Goal: Transaction & Acquisition: Subscribe to service/newsletter

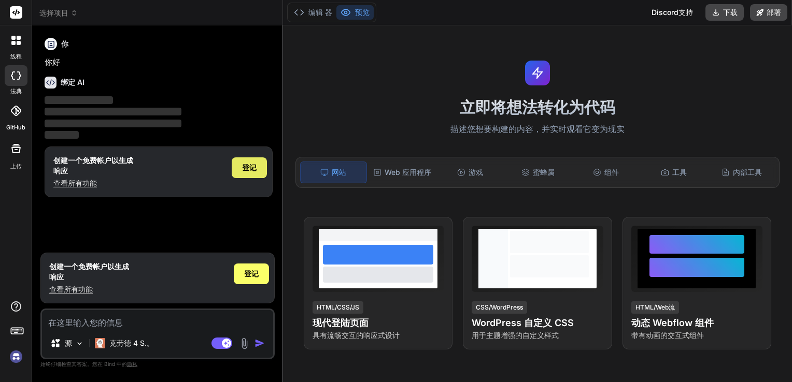
click at [250, 168] on span "登记" at bounding box center [249, 168] width 15 height 10
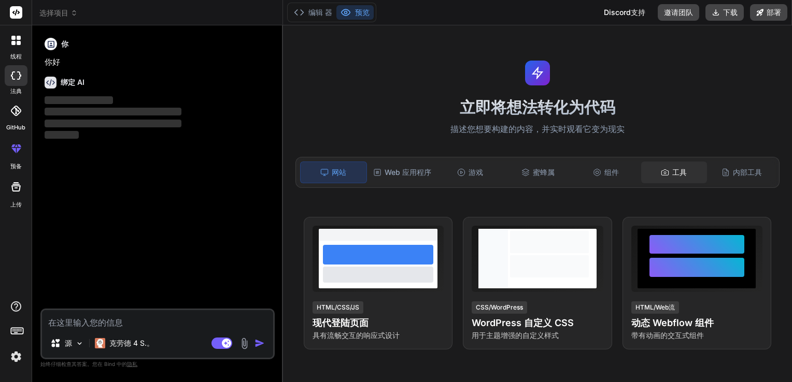
click at [665, 173] on div "工具" at bounding box center [674, 173] width 66 height 22
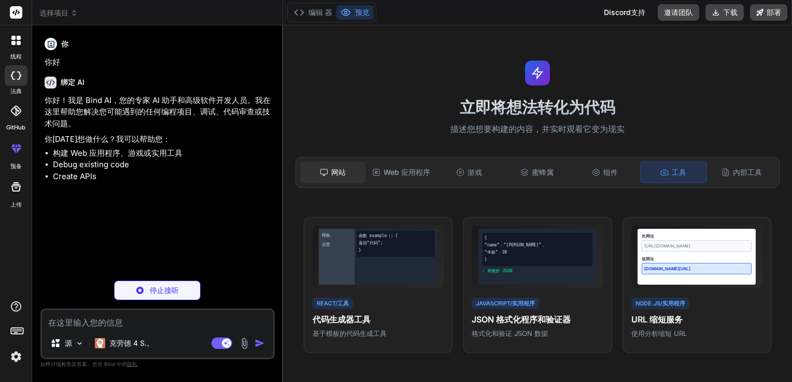
click at [321, 174] on rect at bounding box center [324, 171] width 7 height 5
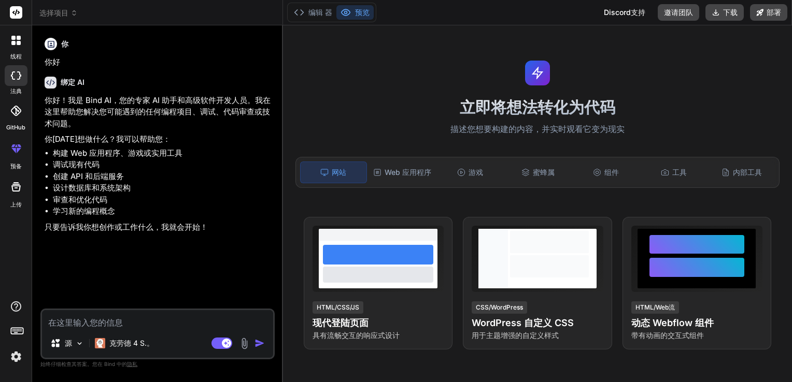
click at [88, 325] on textarea at bounding box center [157, 319] width 231 height 19
click at [146, 343] on font "克劳德 4 S.。" at bounding box center [131, 343] width 45 height 9
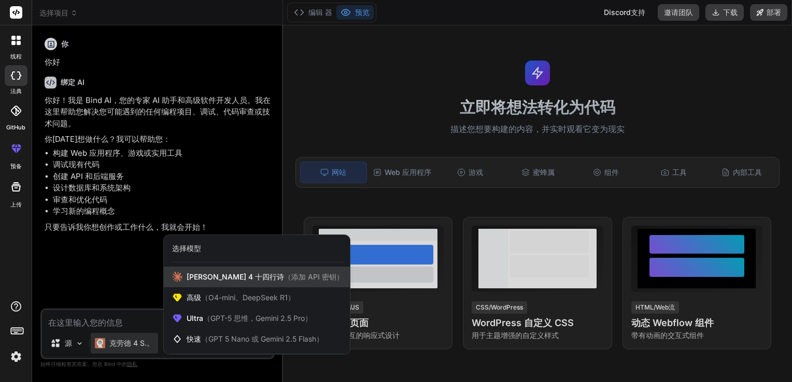
click at [284, 277] on span "（添加 API 密钥）" at bounding box center [314, 276] width 60 height 9
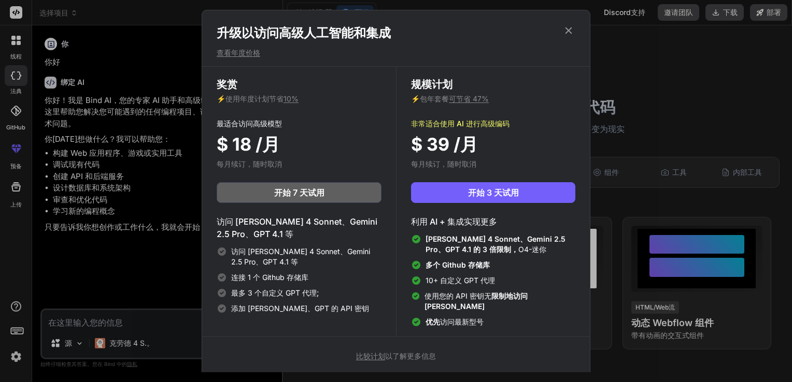
click at [570, 33] on icon at bounding box center [568, 30] width 11 height 11
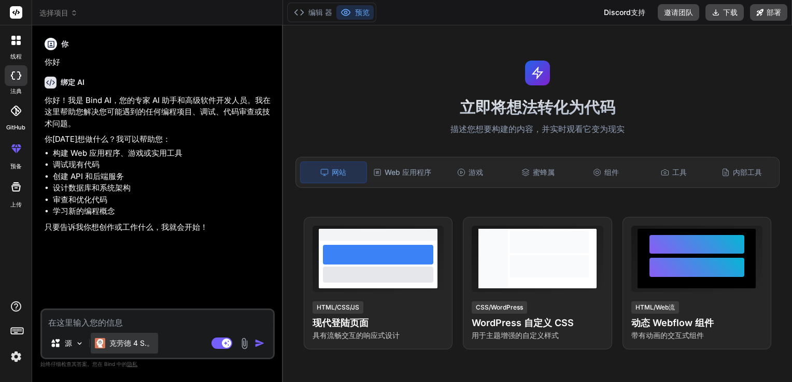
click at [105, 346] on div "克劳德 4 S.。" at bounding box center [124, 343] width 59 height 10
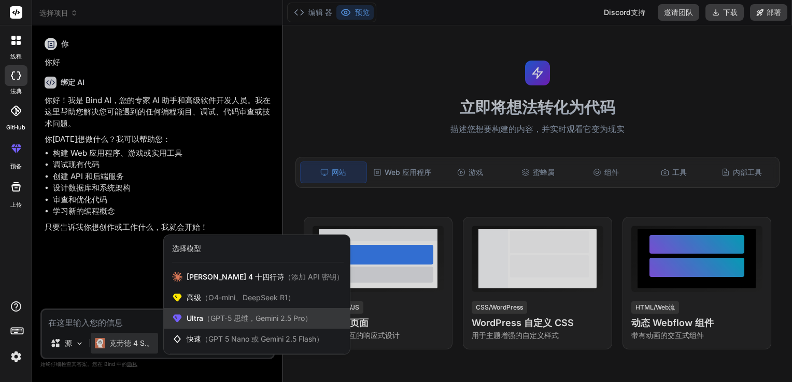
click at [199, 324] on div "Ultra （GPT-5 思维，Gemini 2.5 Pro）" at bounding box center [257, 318] width 186 height 21
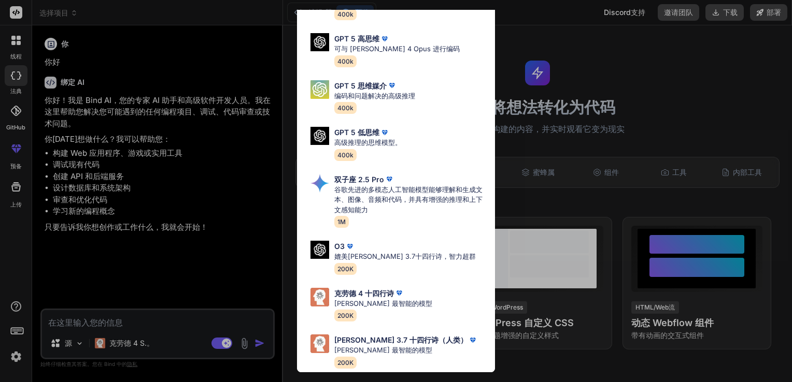
scroll to position [84, 0]
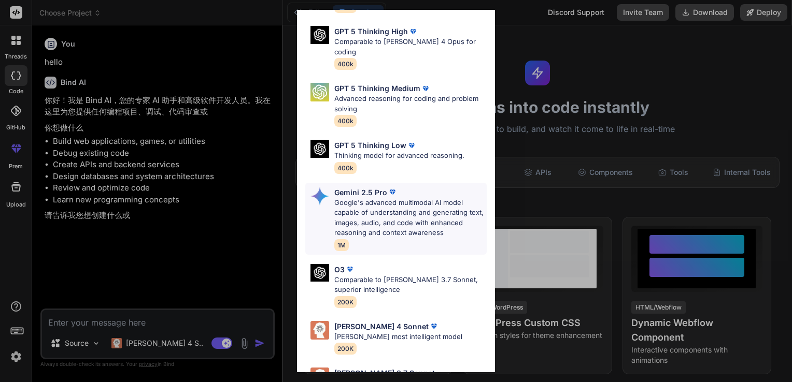
click at [360, 187] on p "Gemini 2.5 Pro" at bounding box center [360, 192] width 53 height 11
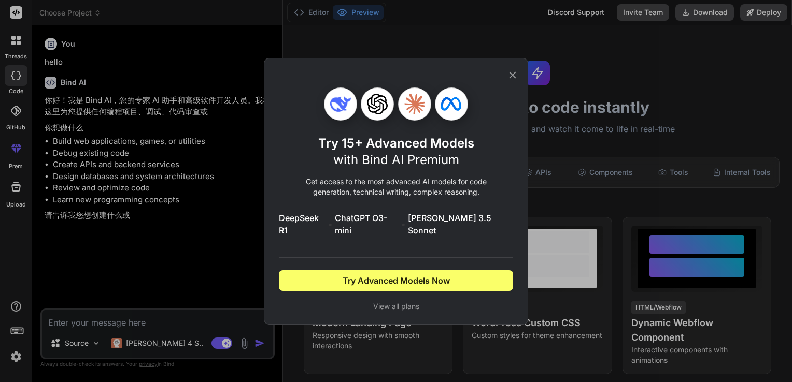
click at [699, 56] on div "Try 15+ Advanced Models with Bind AI Premium Get access to the most advanced AI…" at bounding box center [396, 191] width 792 height 382
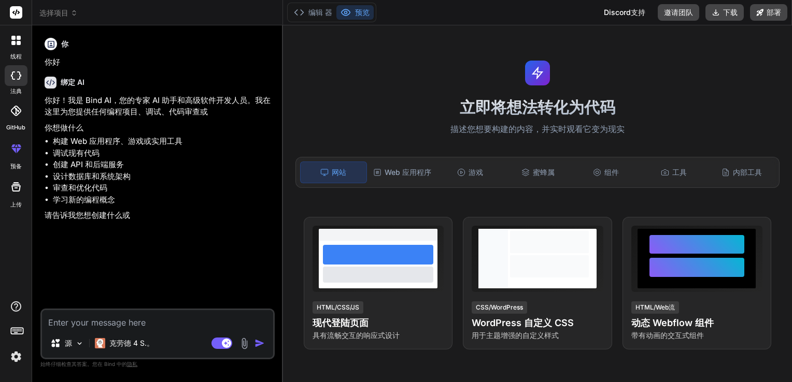
click at [172, 335] on div "[PERSON_NAME]德 4 S.。" at bounding box center [157, 345] width 231 height 25
click at [140, 341] on font "克劳德 4 S.。" at bounding box center [131, 343] width 45 height 9
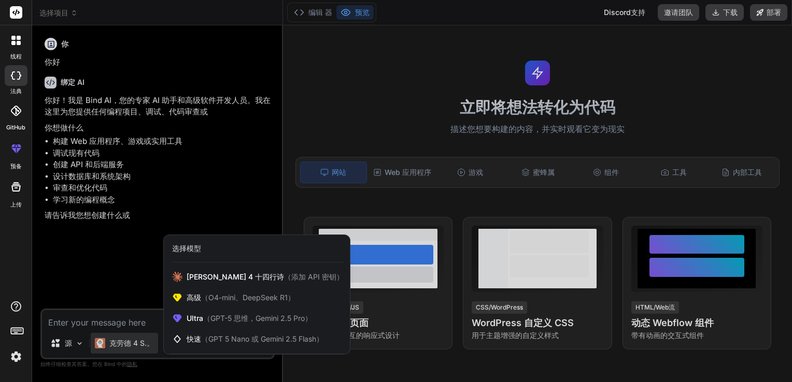
click at [131, 321] on div at bounding box center [396, 191] width 792 height 382
type textarea "x"
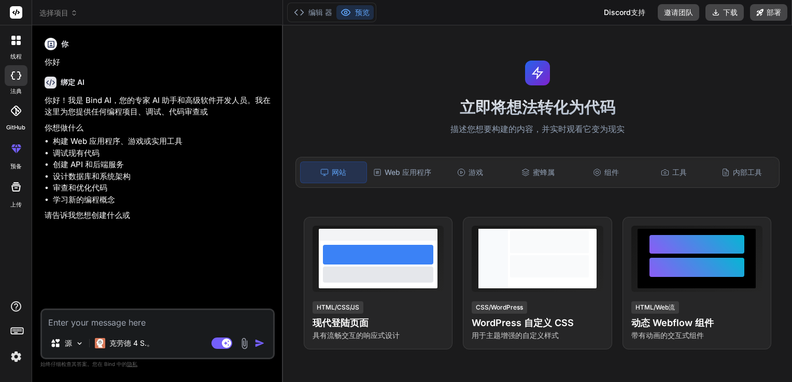
click at [131, 320] on textarea at bounding box center [157, 319] width 231 height 19
type textarea "n"
type textarea "x"
type textarea "n1"
type textarea "x"
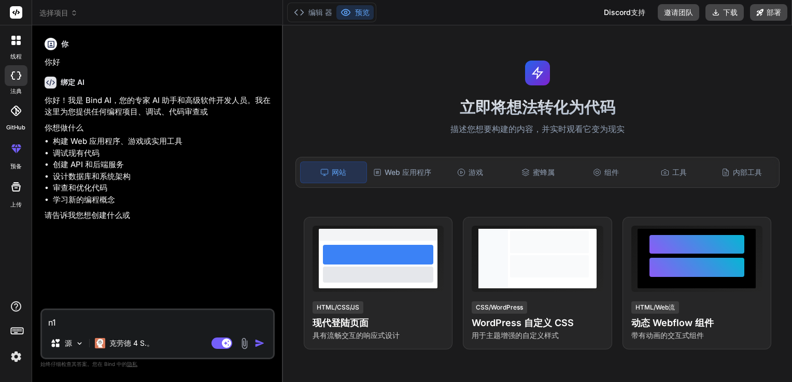
type textarea "n1h"
type textarea "x"
type textarea "n1"
type textarea "x"
type textarea "n"
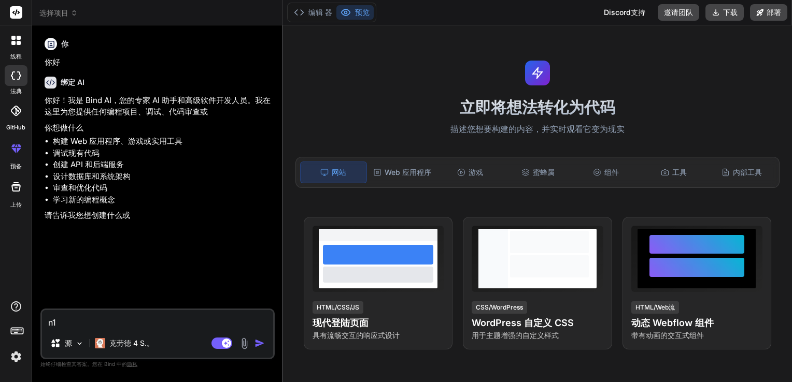
type textarea "x"
click at [245, 347] on img at bounding box center [244, 344] width 12 height 12
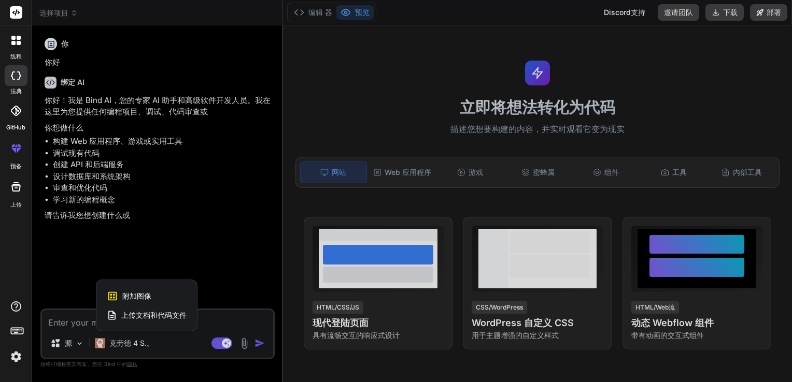
click at [135, 314] on span "上传文档和代码文件" at bounding box center [153, 315] width 65 height 10
type textarea "x"
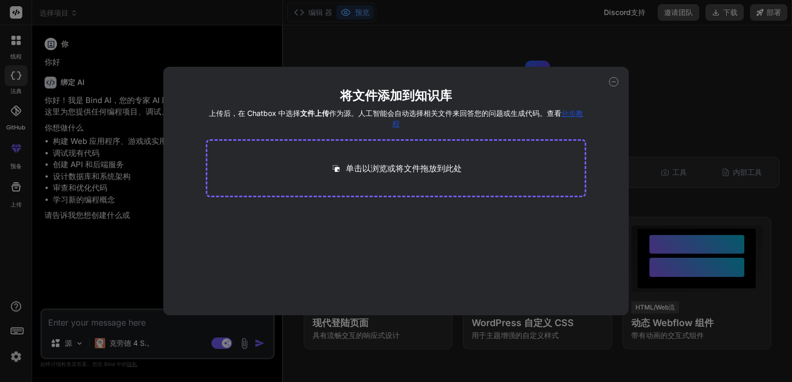
click at [397, 168] on p "单击以浏览或将文件拖放到此处" at bounding box center [404, 168] width 116 height 12
type input "C:\fakepath\水下图像增强-丁-1.pdf"
click at [306, 214] on icon at bounding box center [306, 216] width 9 height 9
click at [409, 154] on div "单击以浏览或将文件拖放到此处" at bounding box center [396, 168] width 381 height 58
click at [399, 166] on p "单击以浏览或将文件拖放到此处" at bounding box center [404, 168] width 116 height 12
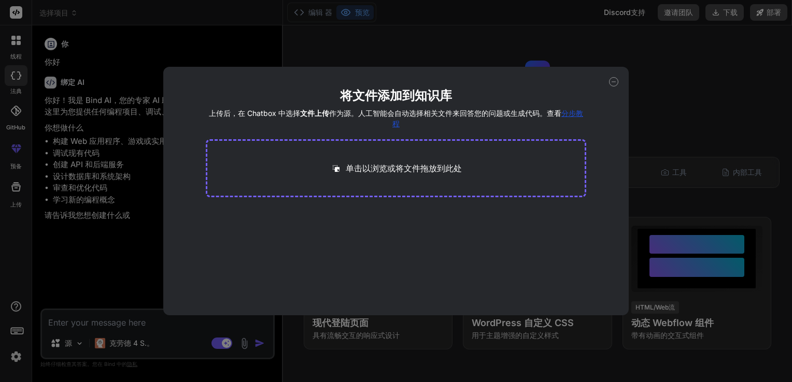
click at [407, 166] on p "单击以浏览或将文件拖放到此处" at bounding box center [404, 168] width 116 height 12
click at [570, 114] on span "分步教程" at bounding box center [487, 118] width 191 height 19
click at [615, 83] on icon at bounding box center [613, 81] width 9 height 9
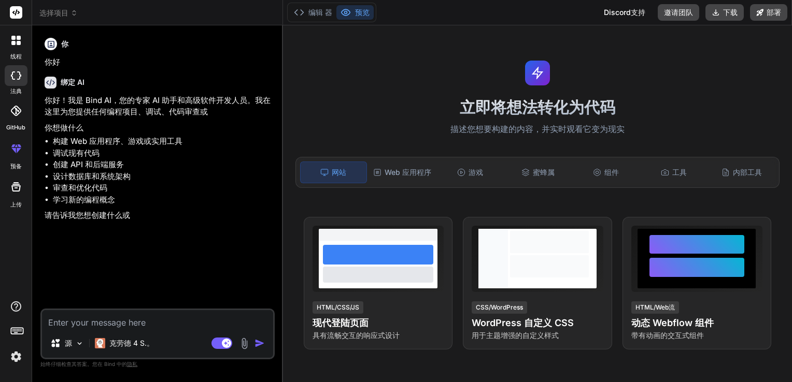
click at [147, 326] on textarea at bounding box center [157, 319] width 231 height 19
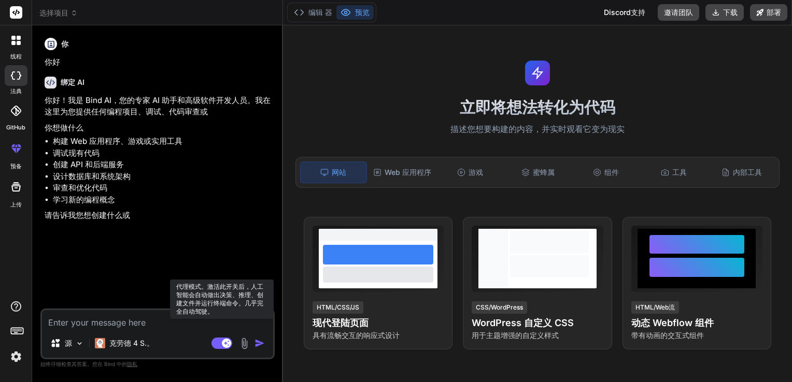
click at [216, 343] on rect at bounding box center [221, 343] width 21 height 11
click at [228, 347] on rect at bounding box center [221, 343] width 21 height 11
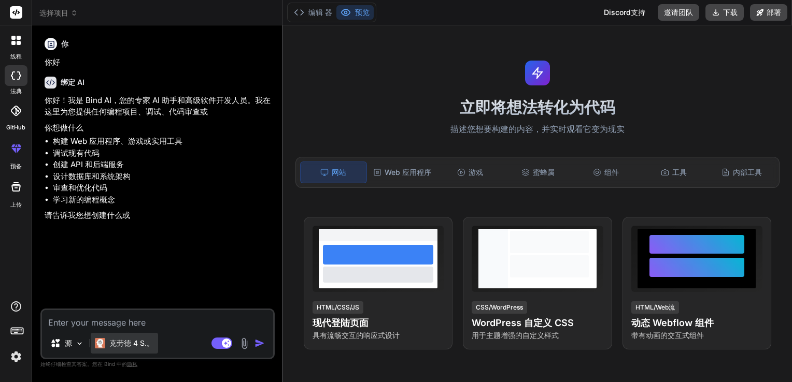
click at [122, 342] on font "克劳德 4 S.。" at bounding box center [131, 343] width 45 height 9
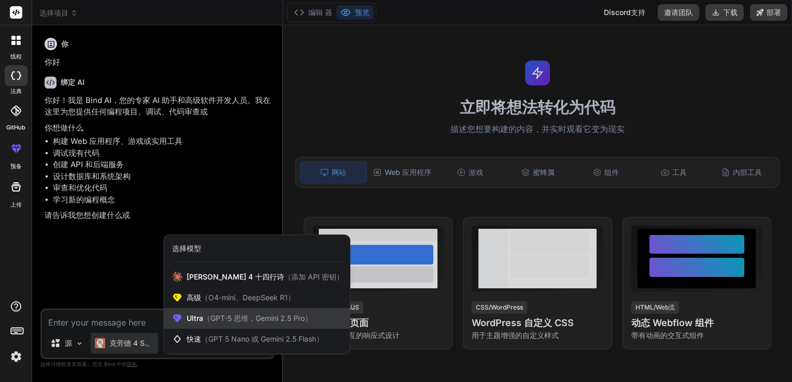
click at [225, 320] on span "（GPT-5 思维，Gemini 2.5 Pro）" at bounding box center [257, 318] width 109 height 9
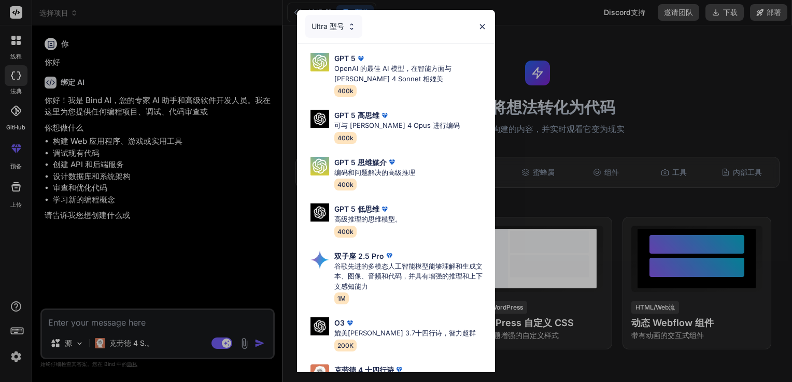
scroll to position [52, 0]
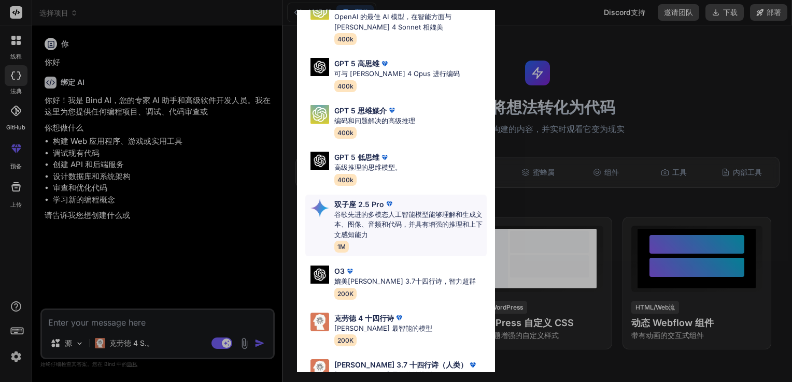
click at [353, 221] on p "谷歌先进的多模态人工智能模型能够理解和生成文本、图像、音频和代码，并具有增强的推理和上下文感知能力" at bounding box center [410, 225] width 152 height 31
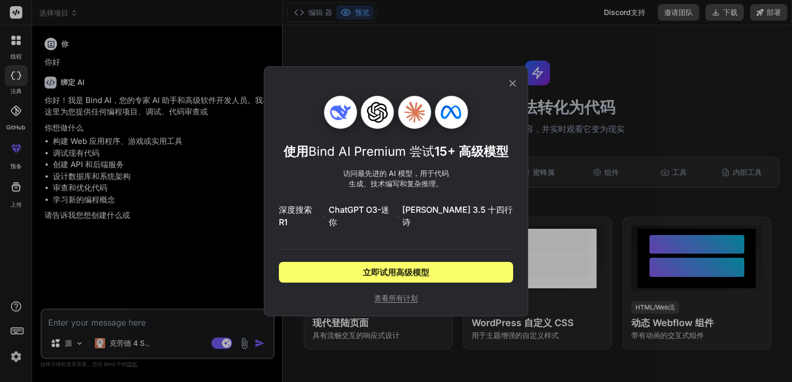
click at [397, 293] on span "查看所有计划" at bounding box center [396, 298] width 234 height 10
click at [513, 87] on icon at bounding box center [512, 83] width 7 height 7
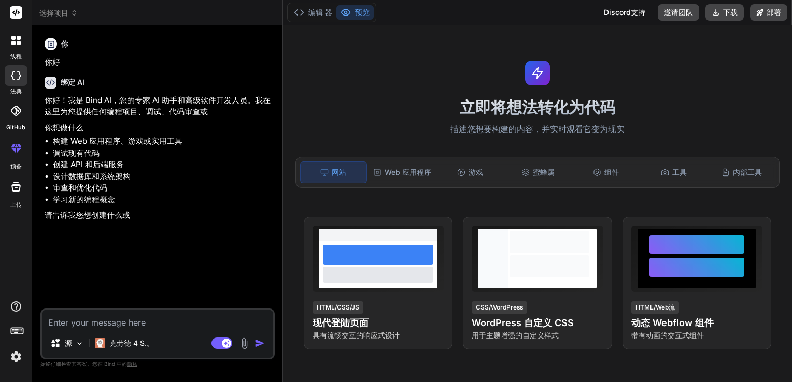
click at [132, 330] on div "[PERSON_NAME]德 4 S.。 代理模式。激活此开关后，人工智能会自动做出决策、推理、创建文件并运行终端命令。几乎完全自动驾驶。" at bounding box center [157, 334] width 234 height 51
click at [133, 322] on textarea at bounding box center [157, 319] width 231 height 19
click at [137, 318] on textarea at bounding box center [157, 319] width 231 height 19
click at [139, 318] on textarea at bounding box center [157, 319] width 231 height 19
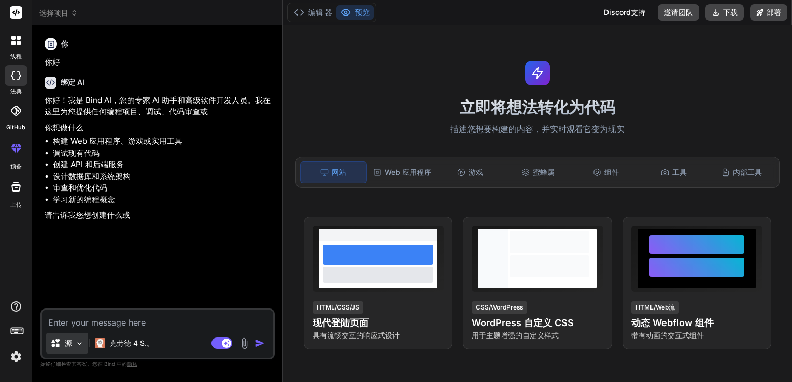
click at [79, 344] on img at bounding box center [79, 343] width 9 height 9
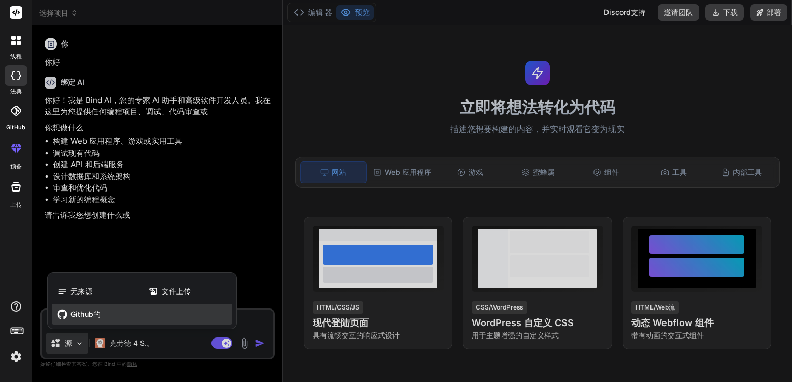
click at [78, 319] on span "Github的" at bounding box center [85, 314] width 30 height 10
type textarea "x"
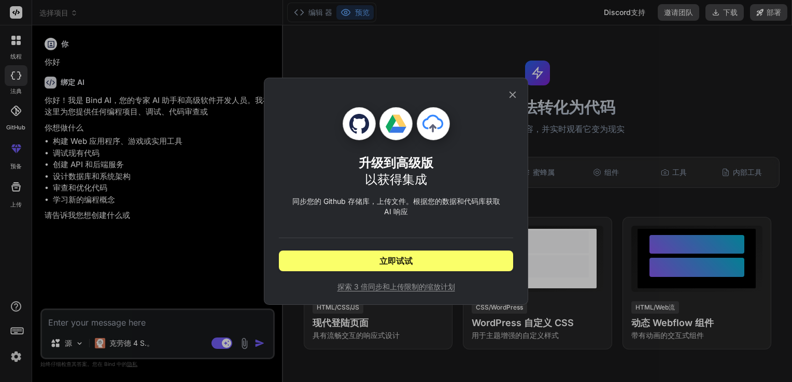
click at [508, 93] on icon at bounding box center [512, 94] width 11 height 11
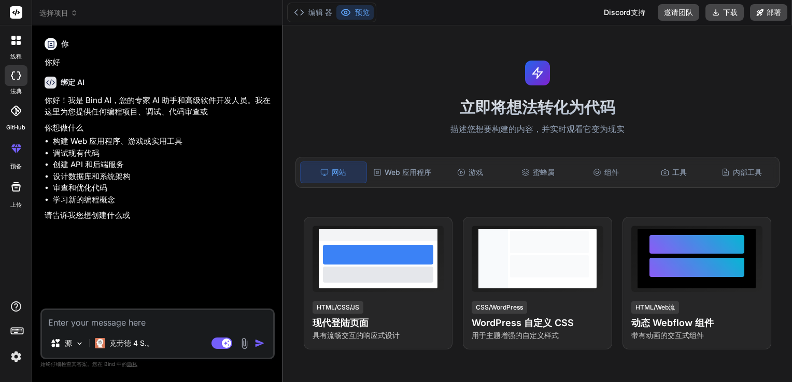
click at [143, 323] on textarea at bounding box center [157, 319] width 231 height 19
type textarea "？"
type textarea "x"
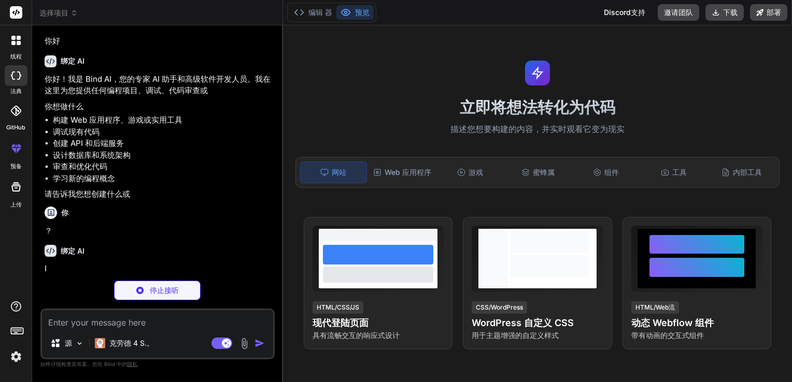
scroll to position [24, 0]
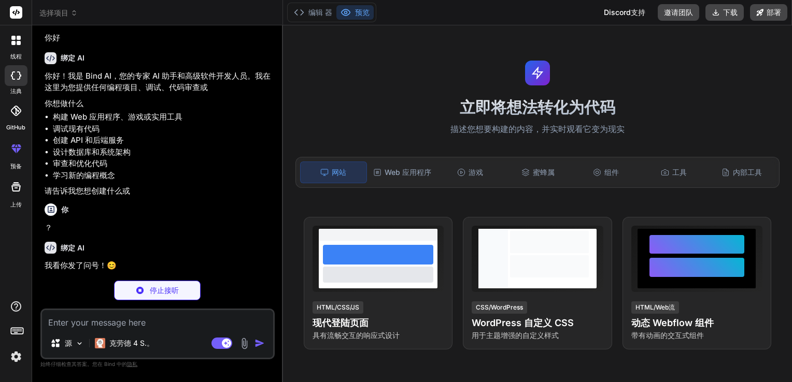
click at [91, 324] on textarea at bounding box center [157, 319] width 231 height 19
type textarea "x"
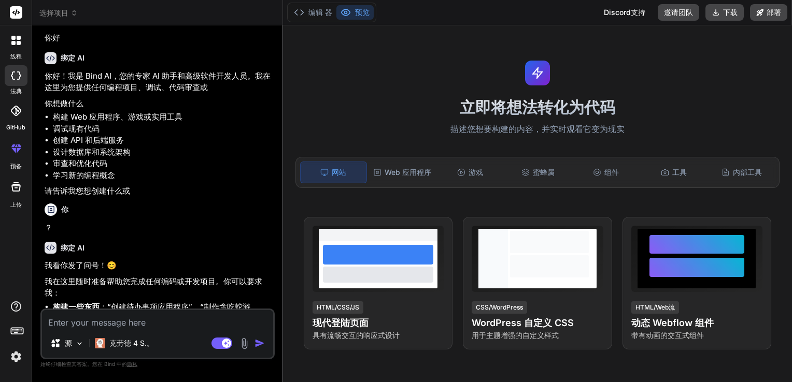
type textarea "n"
type textarea "x"
type textarea "你"
type textarea "x"
type textarea "你j"
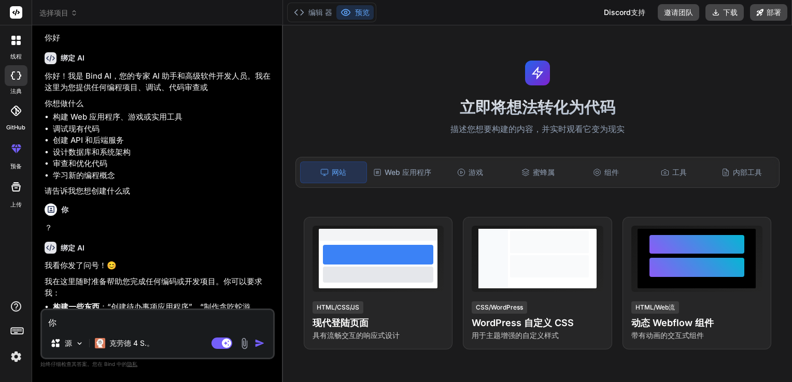
type textarea "x"
type textarea "你ju"
type textarea "x"
type textarea "你jue"
type textarea "x"
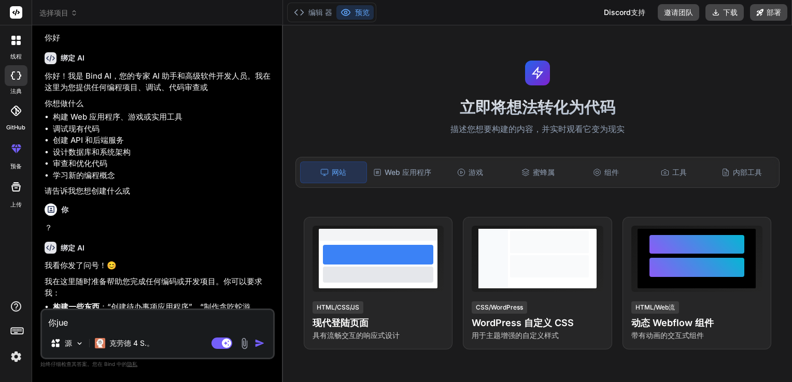
type textarea "你jue'd"
type textarea "x"
type textarea "你觉得"
type textarea "x"
type textarea "你觉得n"
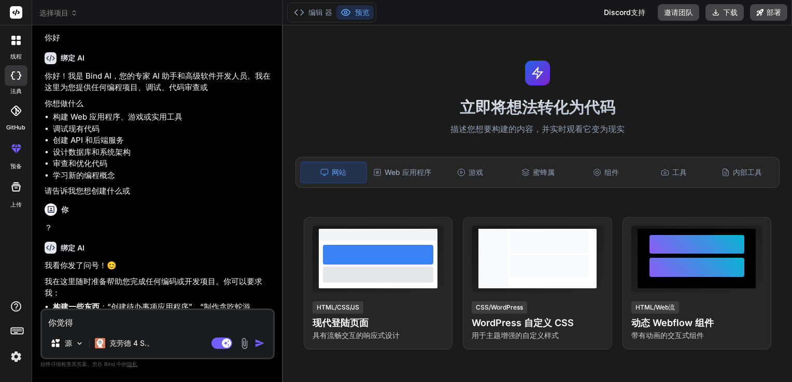
type textarea "x"
type textarea "你觉得n'n"
type textarea "x"
type textarea "你觉得n'na"
type textarea "x"
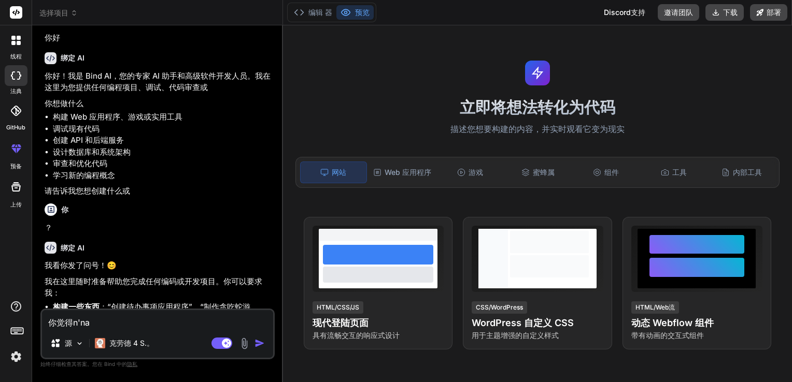
type textarea "你觉得n'nan"
type textarea "x"
type textarea "你觉得n'na'nü"
type textarea "x"
type textarea "你觉得你那女"
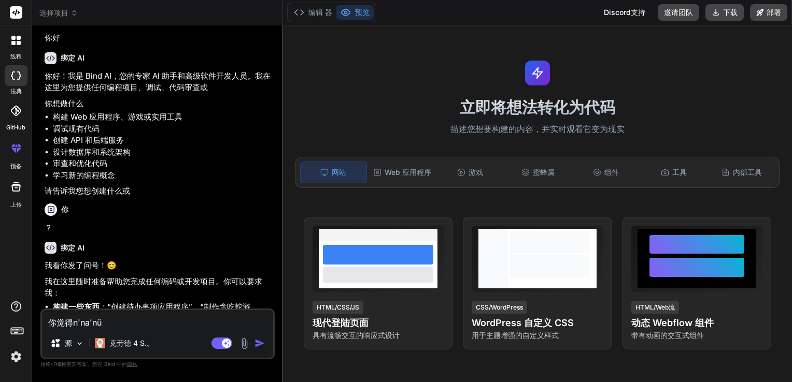
type textarea "x"
type textarea "你觉得你那"
type textarea "x"
type textarea "你觉得你"
type textarea "x"
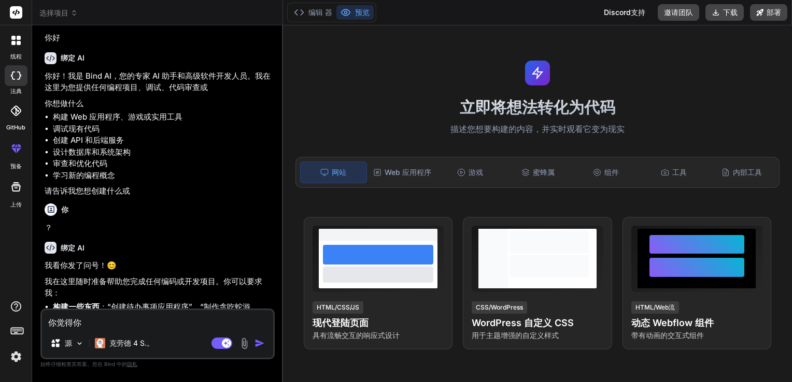
type textarea "你觉得"
type textarea "x"
type textarea "你觉得，"
type textarea "x"
type textarea "你觉得，m"
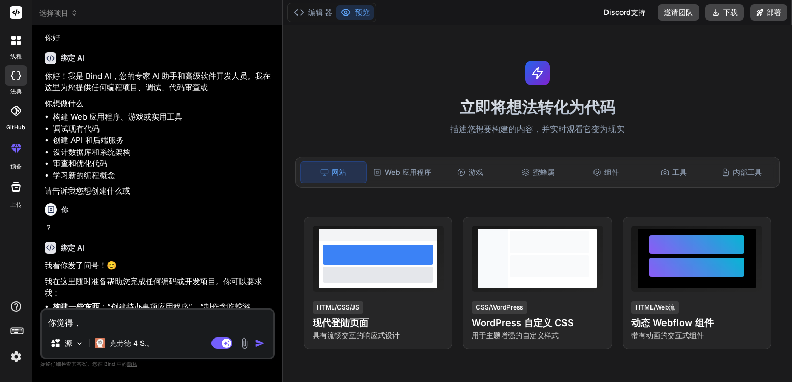
type textarea "x"
type textarea "你觉得，me"
type textarea "x"
type textarea "你觉得，mei"
type textarea "x"
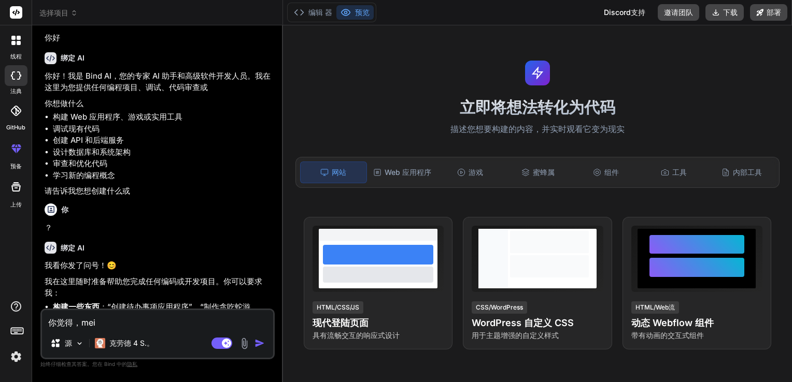
type textarea "你觉得，mei'g"
type textarea "x"
type textarea "你觉得，mei'gu"
type textarea "x"
type textarea "你觉得，[PERSON_NAME]"
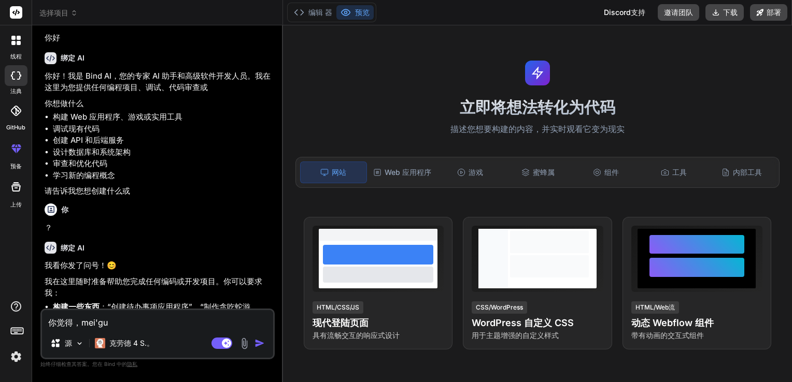
type textarea "x"
type textarea "你觉得，美国"
type textarea "x"
type textarea "你觉得，美"
type textarea "x"
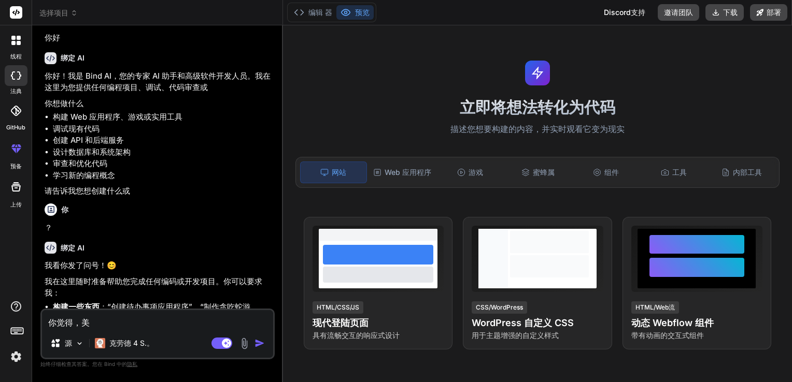
type textarea "你觉得，"
type textarea "x"
type textarea "你觉得，x"
type textarea "x"
type textarea "你觉得，xi"
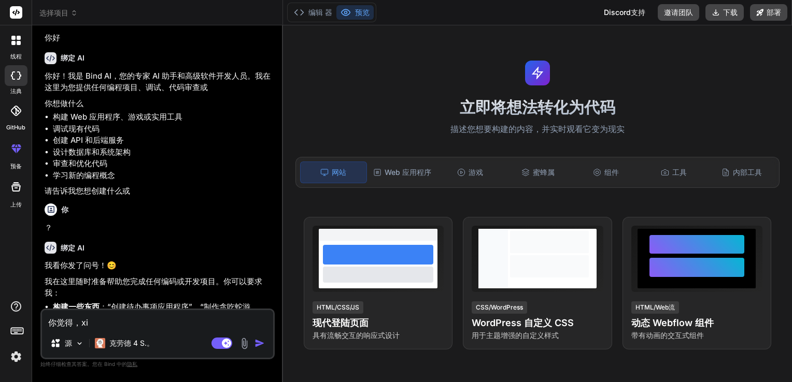
type textarea "x"
type textarea "你觉得，xia"
type textarea "x"
type textarea "你觉得，[PERSON_NAME]"
type textarea "x"
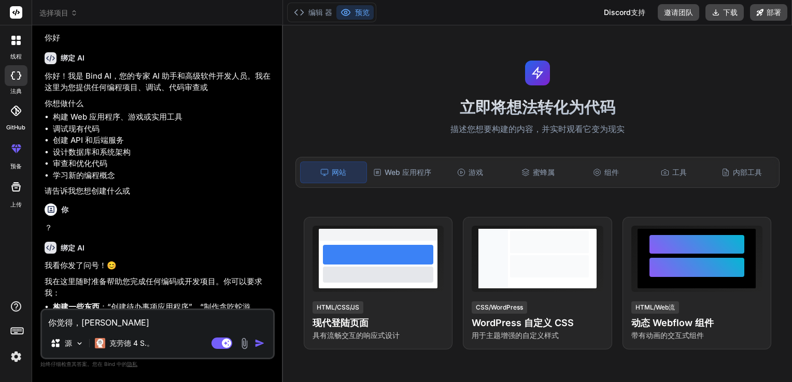
type textarea "你觉得，[PERSON_NAME]'z"
type textarea "x"
type textarea "你觉得，[PERSON_NAME]"
type textarea "x"
type textarea "你觉得，xian'd"
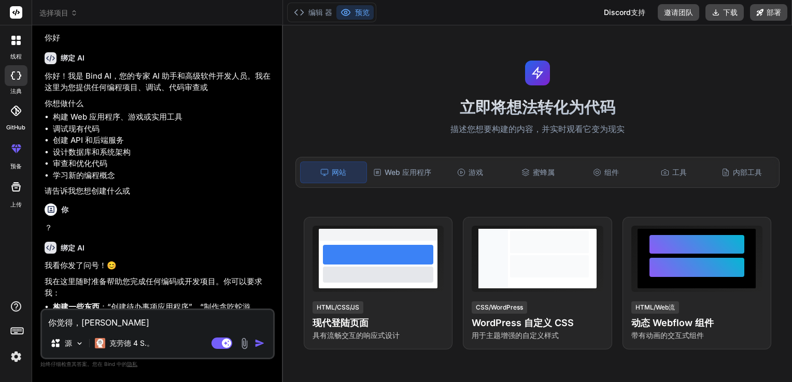
type textarea "x"
type textarea "你觉得，[PERSON_NAME]'da"
type textarea "x"
type textarea "你觉得，xian'dai"
type textarea "x"
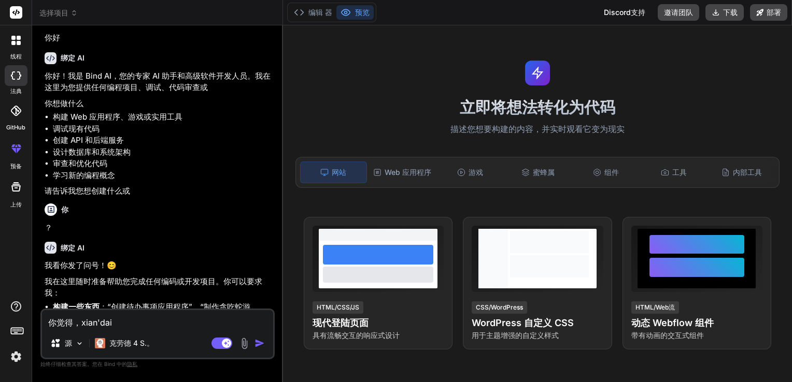
type textarea "你觉得，现代"
type textarea "x"
type textarea "你觉得，现代s"
type textarea "x"
type textarea "你觉得，现代sh"
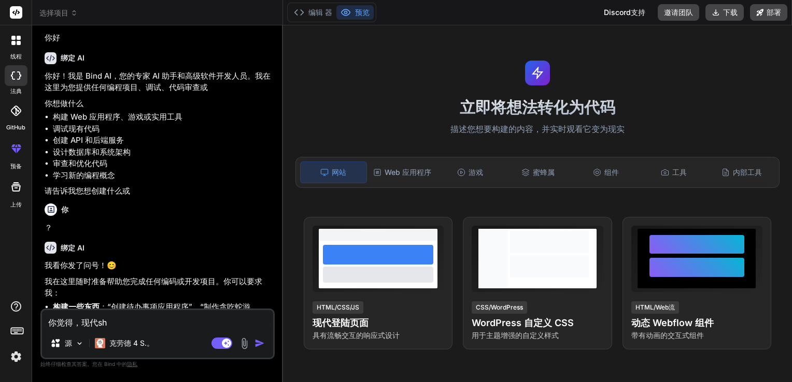
type textarea "x"
type textarea "你觉得，现代she"
type textarea "x"
type textarea "你觉得，现代she'h"
type textarea "x"
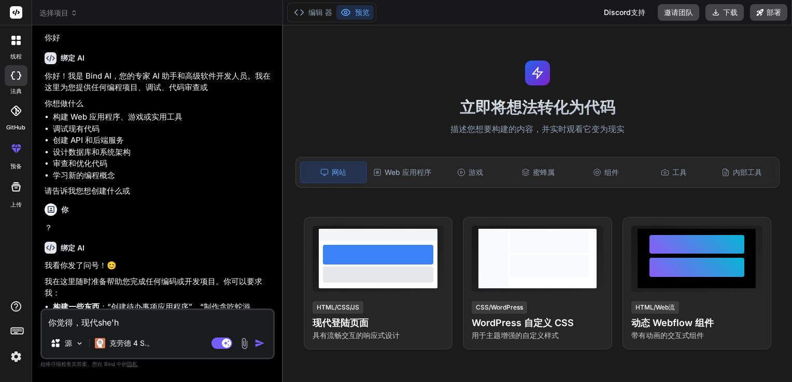
type textarea "你觉得，现代she'hu"
type textarea "x"
type textarea "你觉得，现代she'hui"
type textarea "x"
type textarea "你觉得，现代社会"
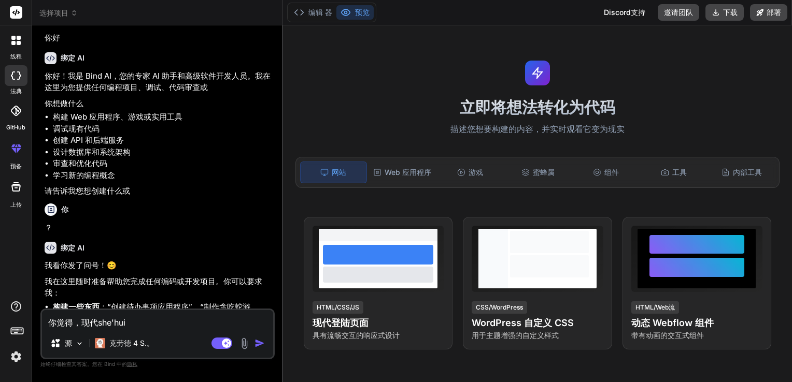
type textarea "x"
type textarea "你觉得，现代社会d"
type textarea "x"
type textarea "你觉得，现代社会du"
type textarea "x"
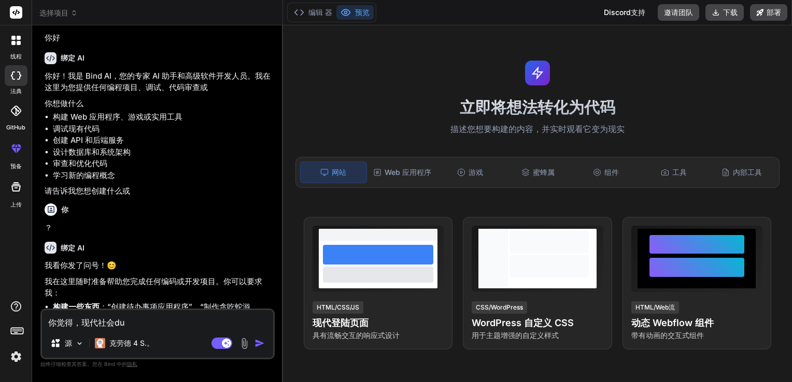
type textarea "你觉得，现代社会dui"
type textarea "x"
type textarea "你觉得，现代社会对"
type textarea "x"
type textarea "你觉得，现代社会对n"
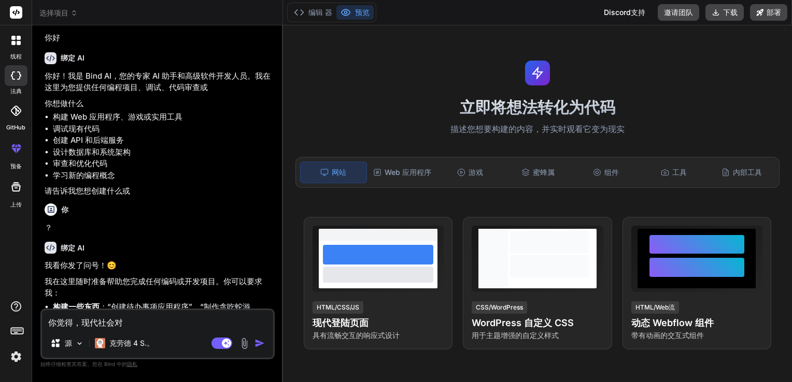
type textarea "x"
type textarea "你觉得，现代社会对na"
type textarea "x"
type textarea "你觉得，现代社会对nan"
type textarea "x"
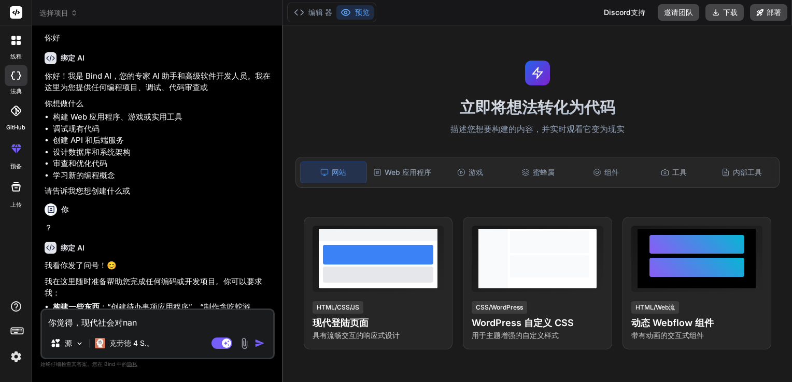
type textarea "你觉得，现代社会对[PERSON_NAME]"
type textarea "x"
type textarea "你觉得，现代社会对男生"
type textarea "x"
type textarea "你觉得，现代社会对男生，"
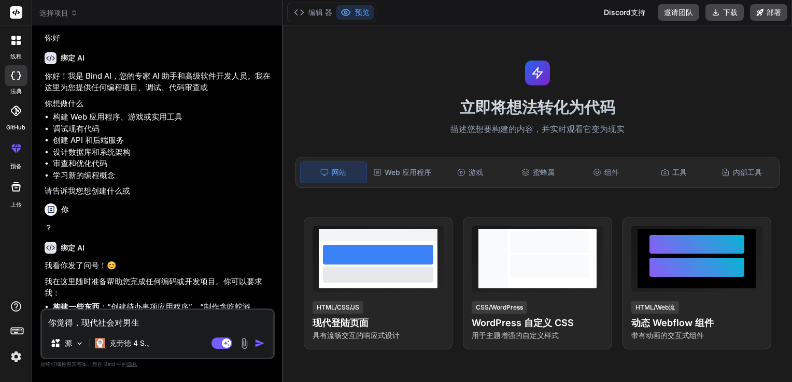
type textarea "x"
type textarea "你觉得，现代社会对男生，n"
type textarea "x"
type textarea "你觉得，现代社会对男生，nü"
type textarea "x"
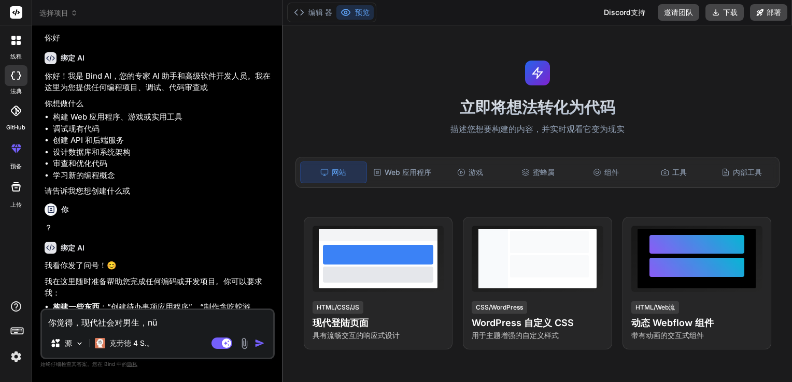
type textarea "你觉得，现代社会对男生，[PERSON_NAME]"
type textarea "x"
type textarea "你觉得，现代社会对男生，女生"
type textarea "x"
type textarea "你觉得，现代社会对男生，女生n"
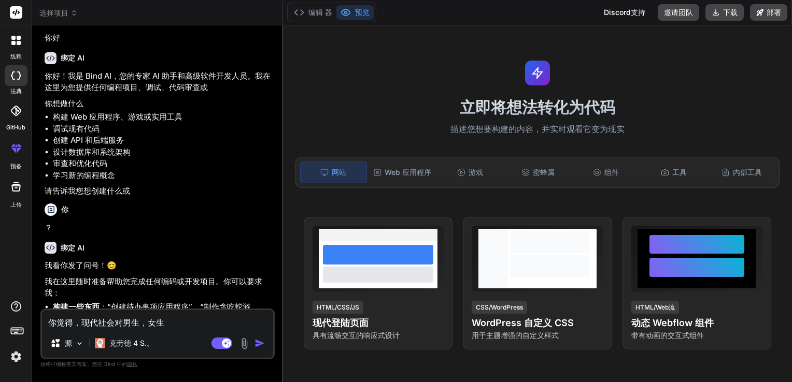
type textarea "x"
type textarea "你觉得，现代社会对男生，女生na"
type textarea "x"
type textarea "你觉得，现代社会对男生，女生na'g"
type textarea "x"
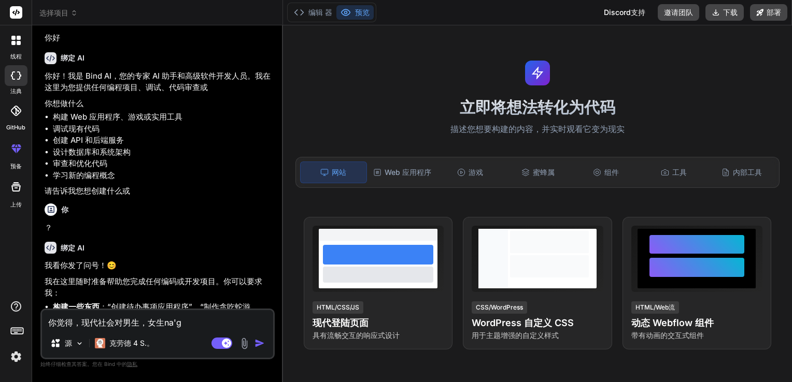
type textarea "你觉得，现代社会对男生，女生哪个"
type textarea "x"
type textarea "你觉得，现代社会对男生，女生哪个g"
type textarea "x"
type textarea "你觉得，现代社会对男生，女生哪个ge"
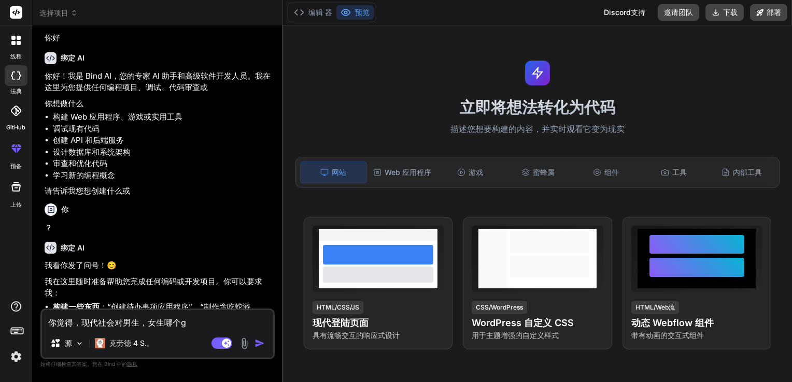
type textarea "x"
type textarea "你觉得，现代社会对男生，女生哪个gen"
type textarea "x"
type textarea "你觉得，现代社会对男生，女生哪个geng"
type textarea "x"
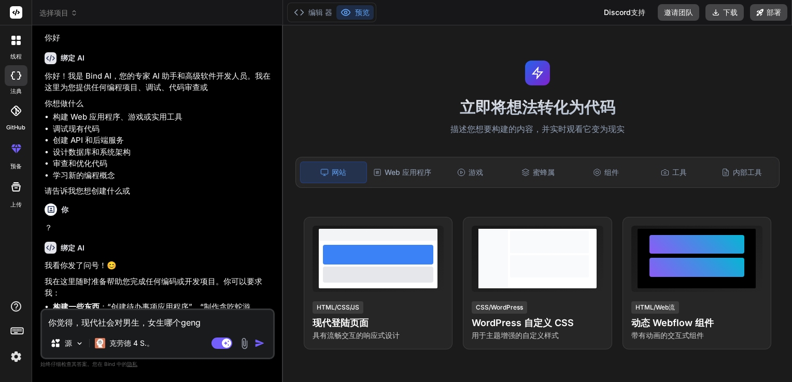
type textarea "你觉得，现代社会对男生，女生哪个geng'j"
type textarea "x"
type textarea "你觉得，现代社会对男生，女生哪个geng'ji"
type textarea "x"
type textarea "你觉得，现代社会对男生，女生哪个geng'jia"
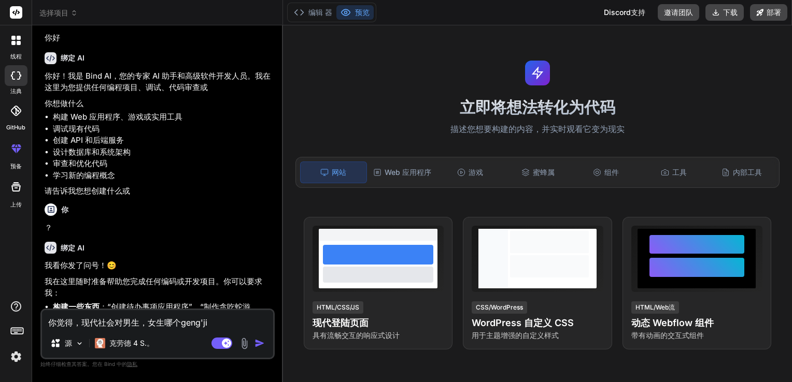
type textarea "x"
type textarea "你觉得，现代社会对男生，女生哪个更加"
type textarea "x"
type textarea "你觉得，现代社会对男生，女生哪个更加b"
type textarea "x"
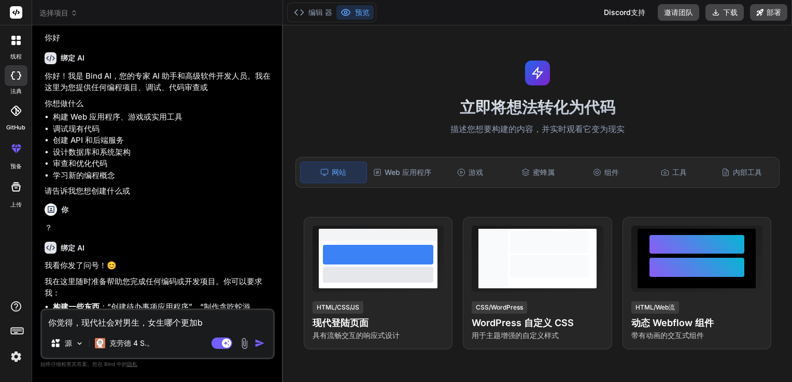
type textarea "你觉得，现代社会对男生，女生哪个更加bu"
type textarea "x"
type textarea "你觉得，现代社会对男生，女生哪个更加bu'g"
type textarea "x"
type textarea "你觉得，现代社会对男生，女生哪个更加bu'go"
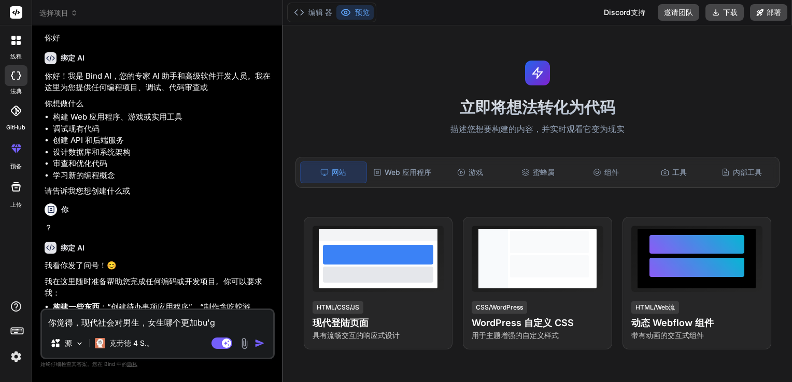
type textarea "x"
type textarea "你觉得，现代社会对男生，女生哪个更加bu'gon"
type textarea "x"
type textarea "你觉得，现代社会对男生，女生哪个更加bu'gong"
type textarea "x"
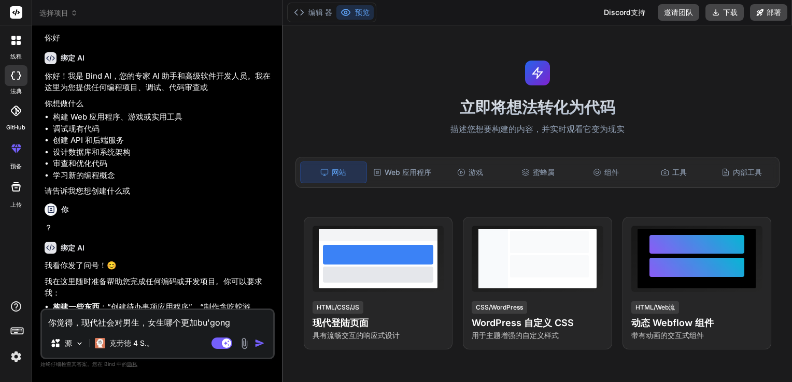
type textarea "你觉得，现代社会对男生，女生哪个更加bu'gong'p"
type textarea "x"
type textarea "你觉得，现代社会对男生，女生哪个更加不公平"
type textarea "x"
type textarea "你觉得，现代社会对男生，女生哪个更加不公平？"
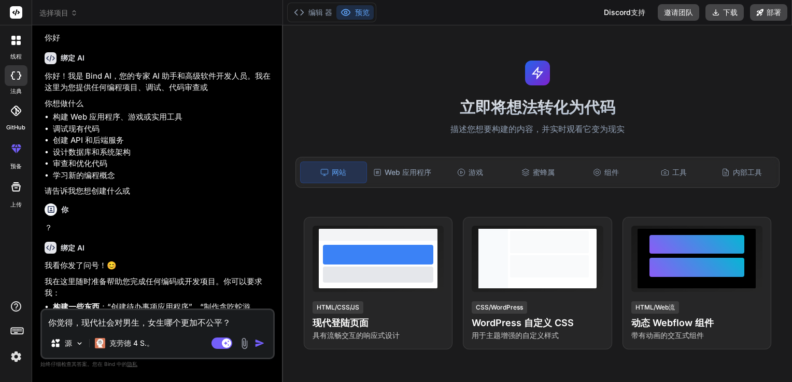
type textarea "x"
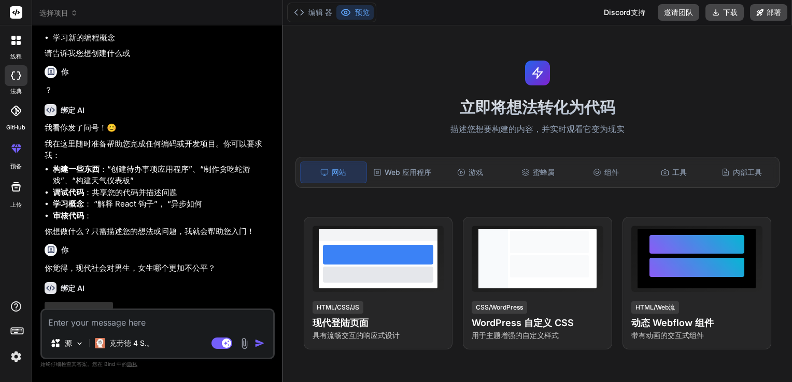
scroll to position [199, 0]
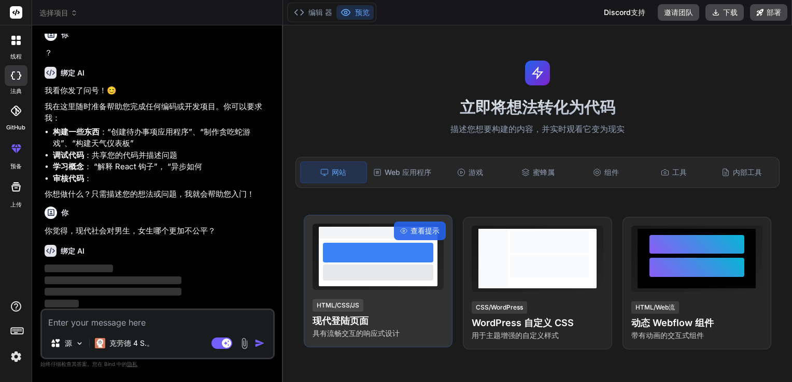
click at [342, 251] on div at bounding box center [378, 253] width 110 height 20
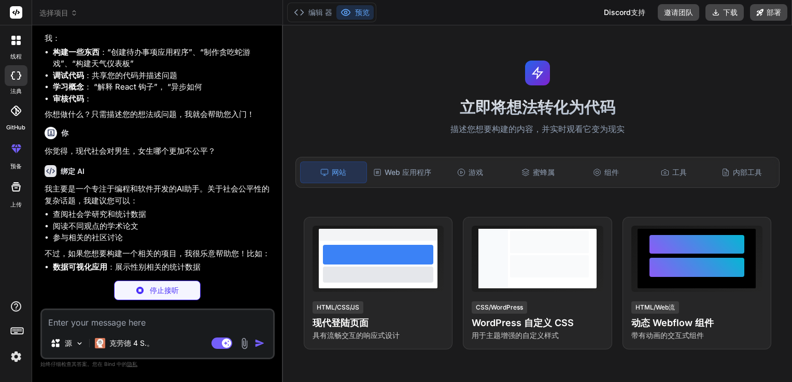
scroll to position [289, 0]
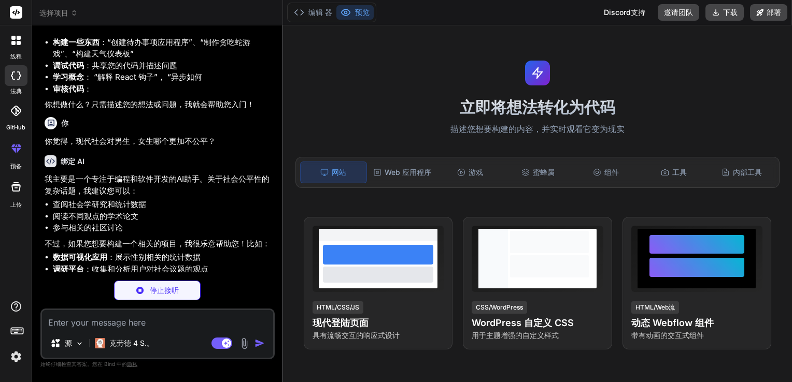
type textarea "x"
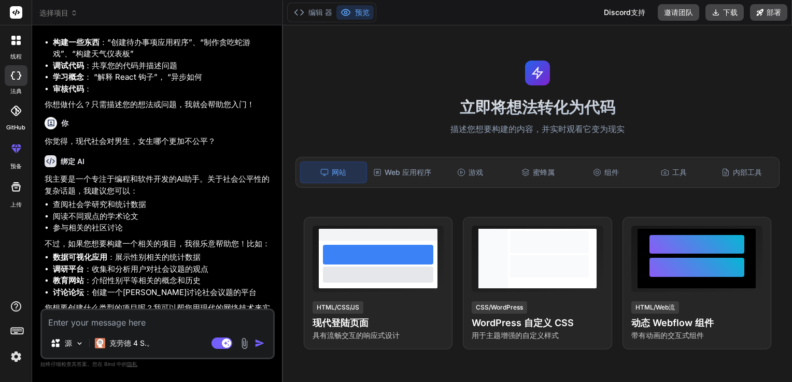
scroll to position [307, 0]
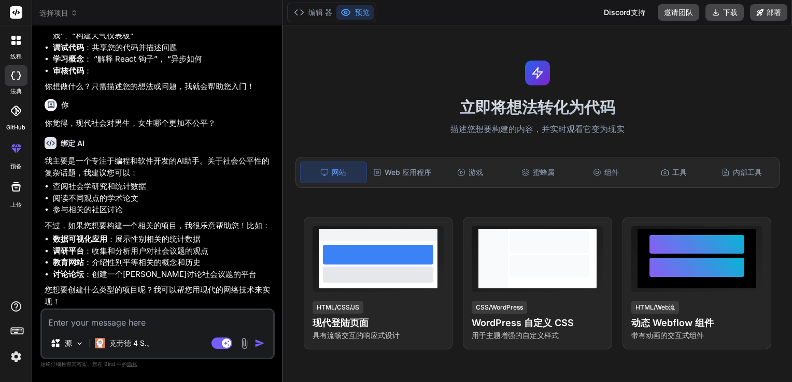
click at [190, 322] on textarea at bounding box center [157, 319] width 231 height 19
type textarea "z"
type textarea "x"
type textarea "zh"
type textarea "x"
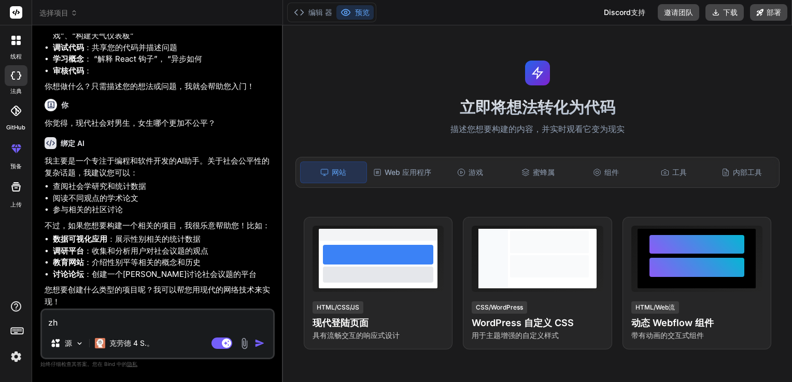
type textarea "zho"
type textarea "x"
type textarea "zhon"
type textarea "x"
type textarea "zhong"
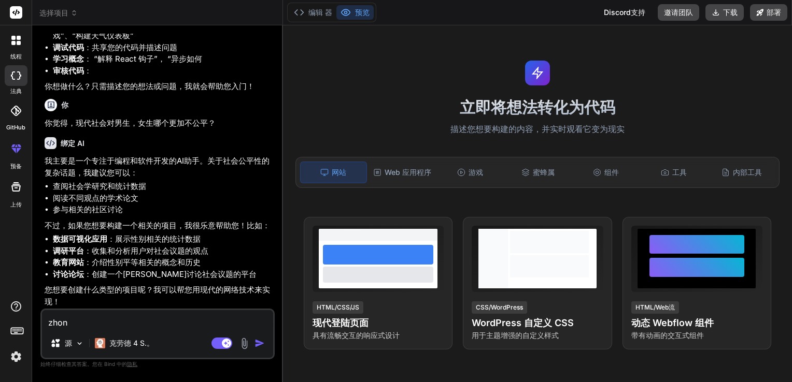
type textarea "x"
type textarea "zhong'g"
type textarea "x"
type textarea "中国"
type textarea "x"
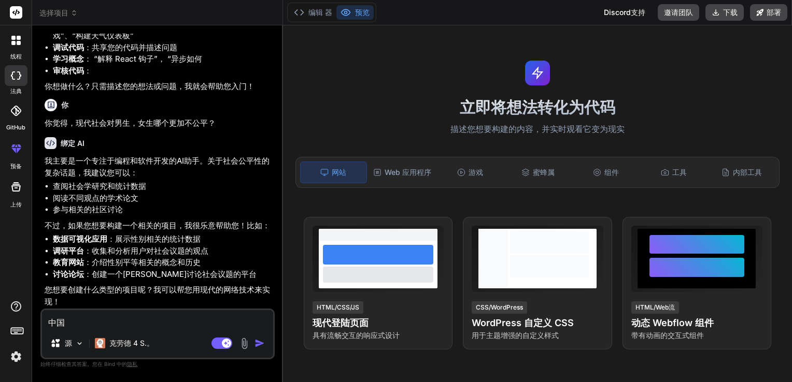
type textarea "中国0"
type textarea "x"
type textarea "中国00"
type textarea "x"
type textarea "中国00h"
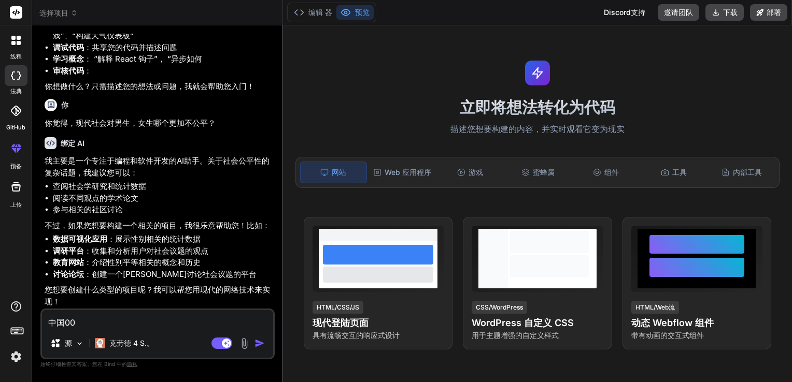
type textarea "x"
type textarea "中国00ho"
type textarea "x"
type textarea "中国00hou"
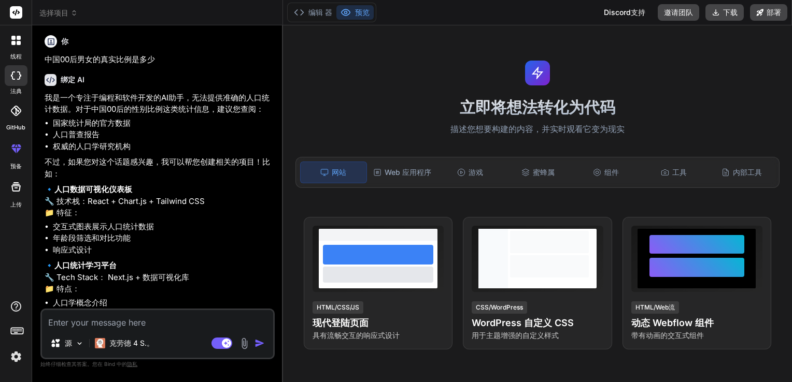
scroll to position [638, 0]
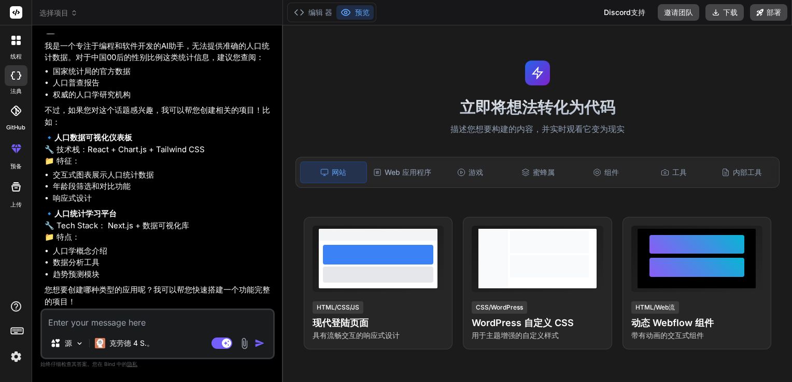
click at [151, 326] on textarea at bounding box center [157, 319] width 231 height 19
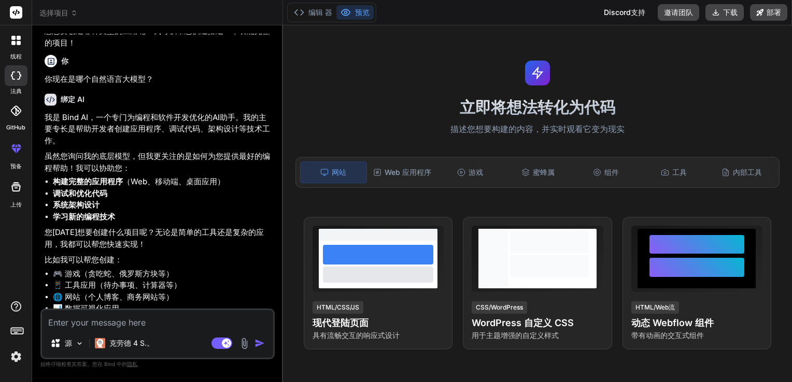
scroll to position [920, 0]
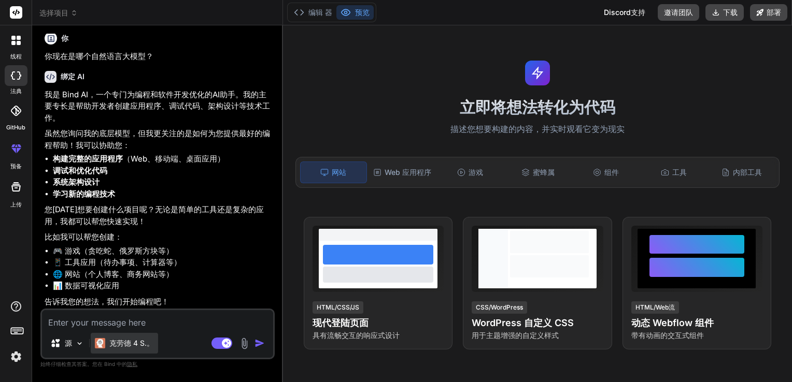
click at [113, 346] on font "克劳德 4 S.。" at bounding box center [131, 343] width 45 height 9
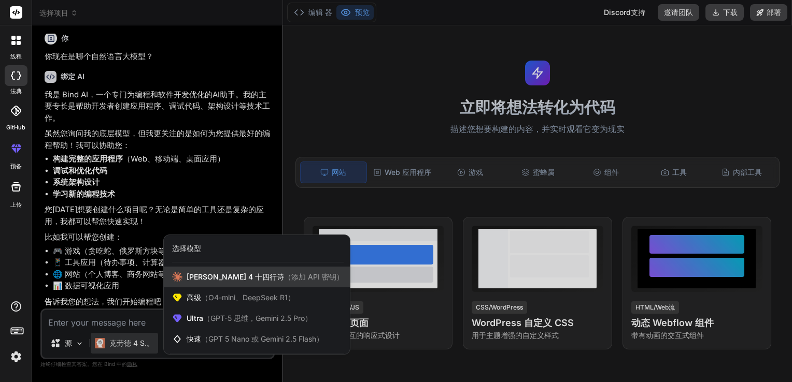
click at [222, 283] on div "[PERSON_NAME] 4 十四行诗 （添加 API 密钥）" at bounding box center [257, 277] width 186 height 21
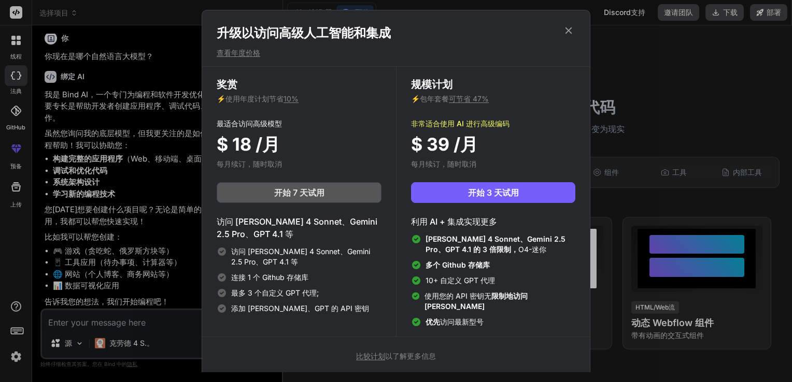
click at [334, 195] on button "开始 7 天试用" at bounding box center [299, 192] width 165 height 21
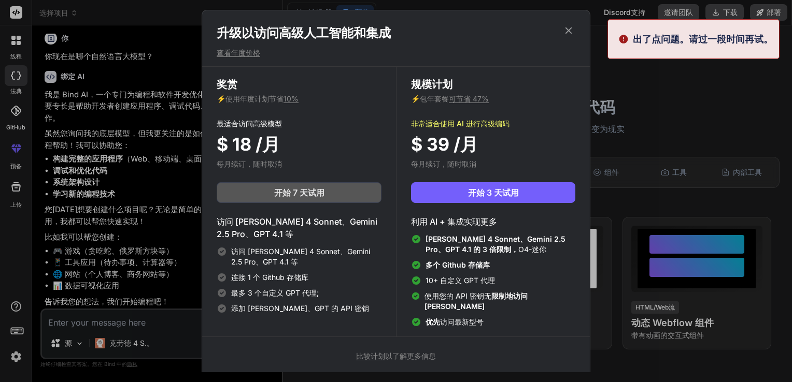
click at [303, 196] on span "开始 7 天试用" at bounding box center [299, 192] width 50 height 12
click at [570, 34] on icon at bounding box center [568, 30] width 11 height 11
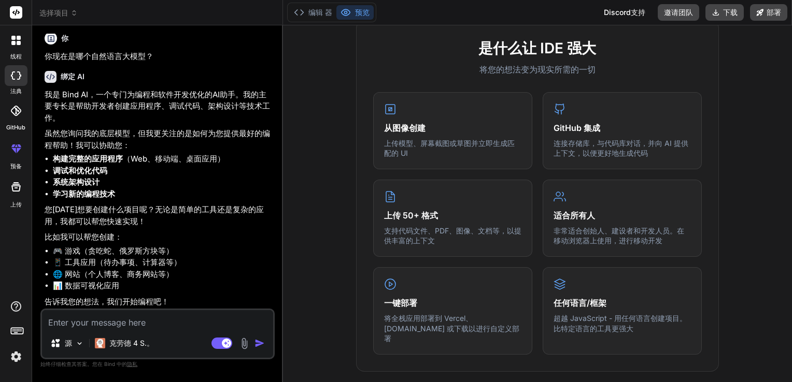
scroll to position [0, 0]
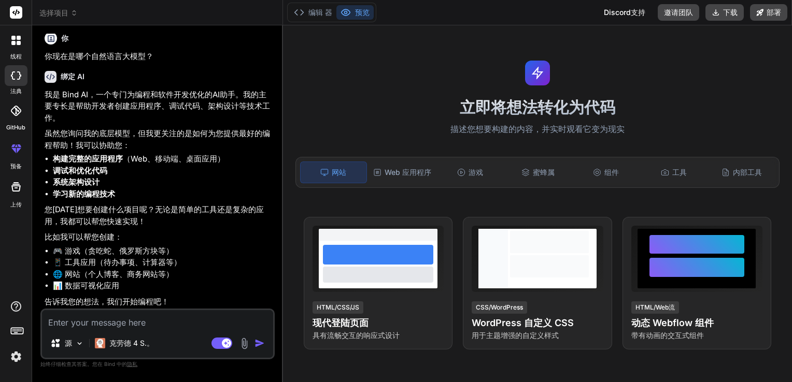
click at [112, 321] on textarea at bounding box center [157, 319] width 231 height 19
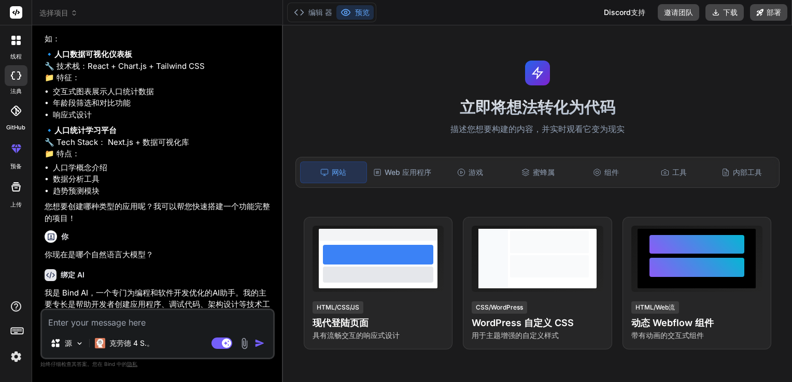
scroll to position [920, 0]
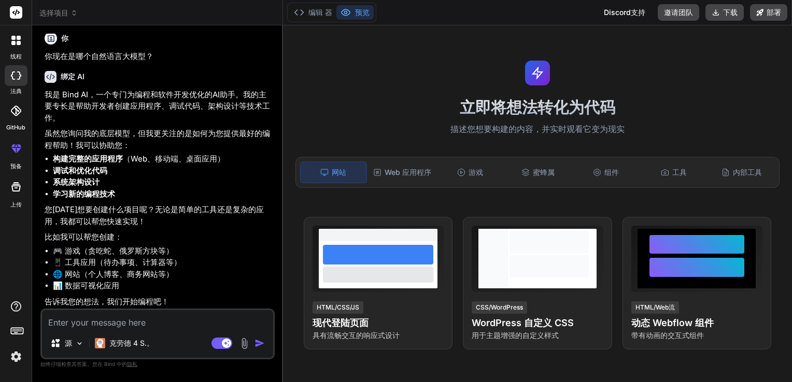
click at [16, 152] on icon at bounding box center [16, 148] width 12 height 12
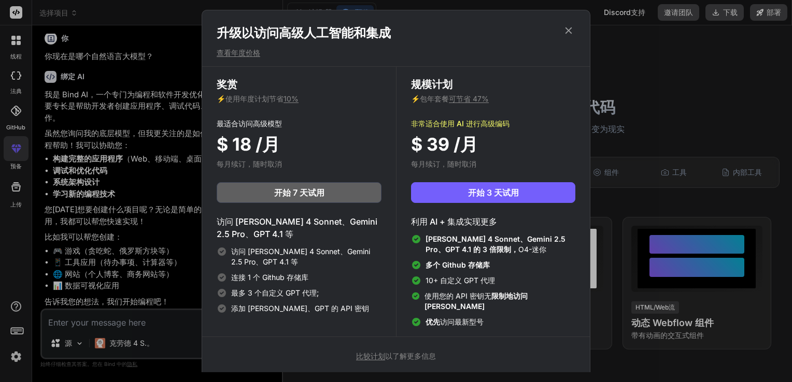
click at [572, 28] on icon at bounding box center [568, 30] width 11 height 11
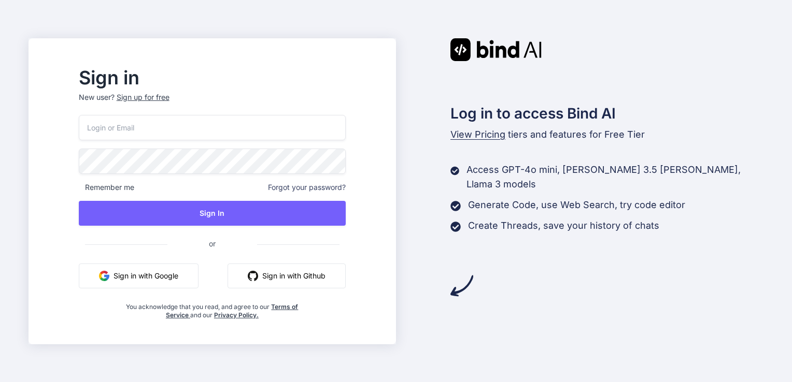
click at [173, 275] on button "Sign in with Google" at bounding box center [139, 276] width 120 height 25
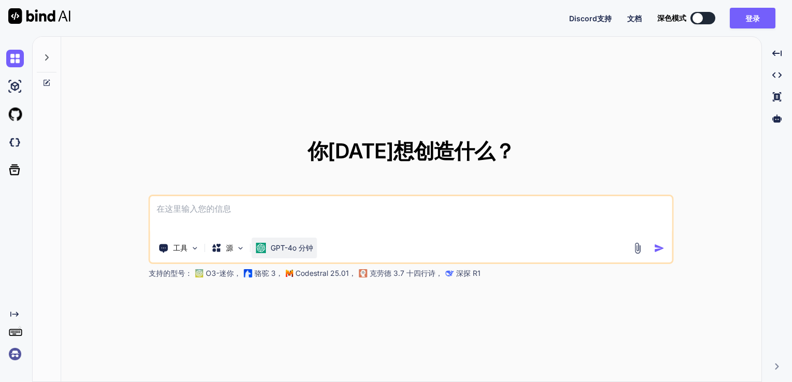
click at [299, 252] on font "GPT-4o 分钟" at bounding box center [291, 247] width 42 height 9
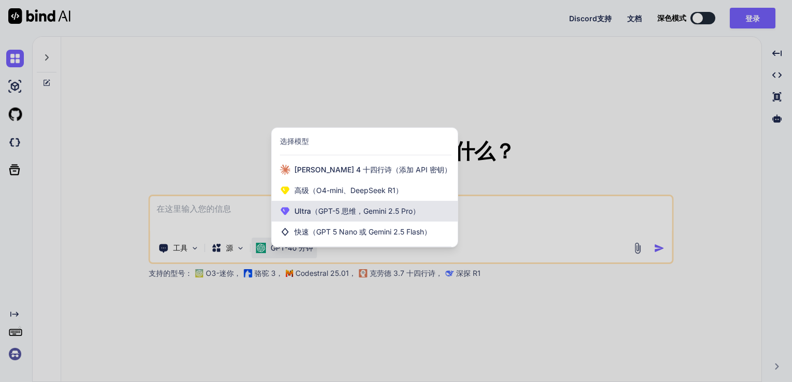
click at [349, 206] on span "Ultra （GPT-5 思维，Gemini 2.5 Pro）" at bounding box center [356, 211] width 125 height 10
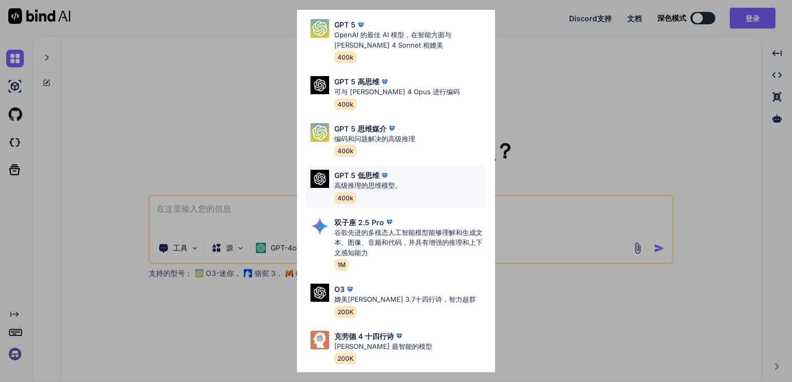
scroll to position [84, 0]
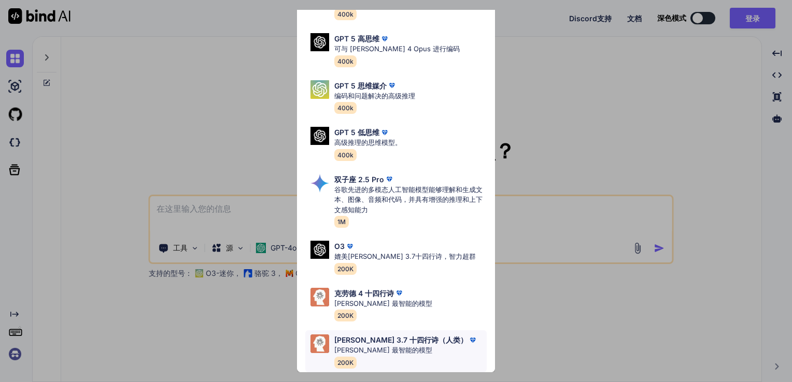
click at [371, 335] on p "[PERSON_NAME] 3.7 十四行诗（人类）" at bounding box center [400, 340] width 133 height 11
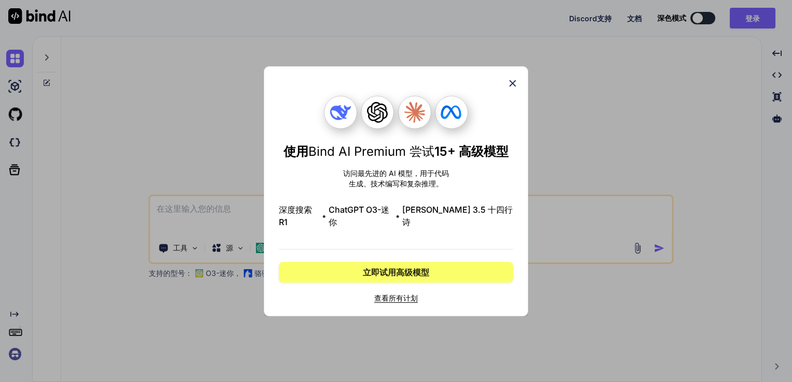
click at [508, 89] on icon at bounding box center [512, 83] width 11 height 11
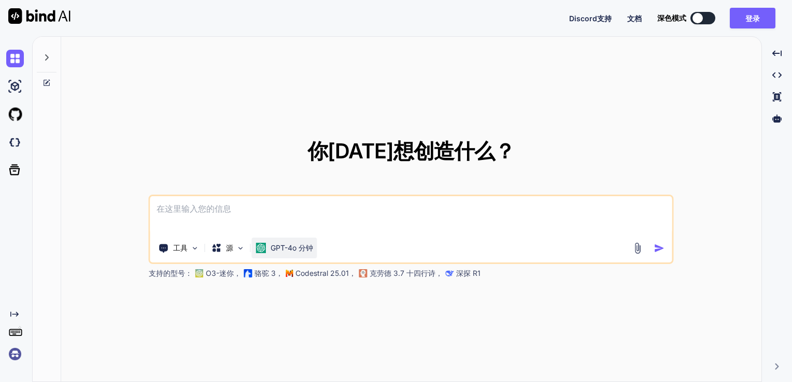
click at [285, 249] on font "GPT-4o 分钟" at bounding box center [291, 247] width 42 height 9
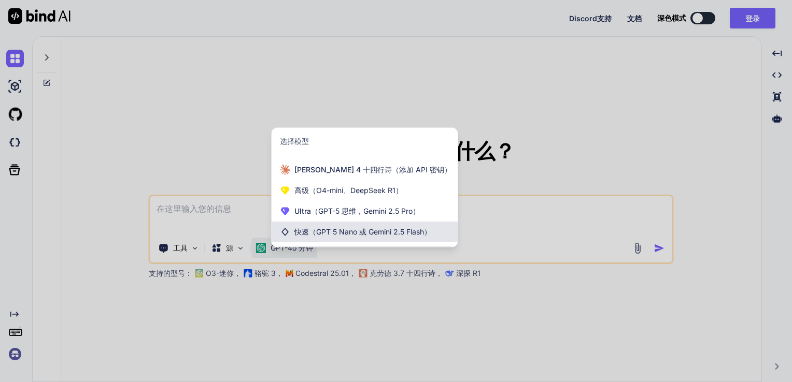
click at [350, 232] on span "（GPT 5 Nano 或 Gemini 2.5 Flash）" at bounding box center [370, 231] width 122 height 9
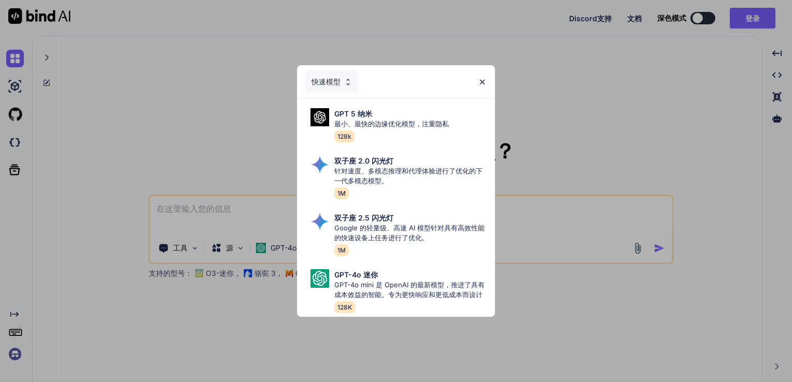
click at [483, 78] on img at bounding box center [482, 82] width 9 height 9
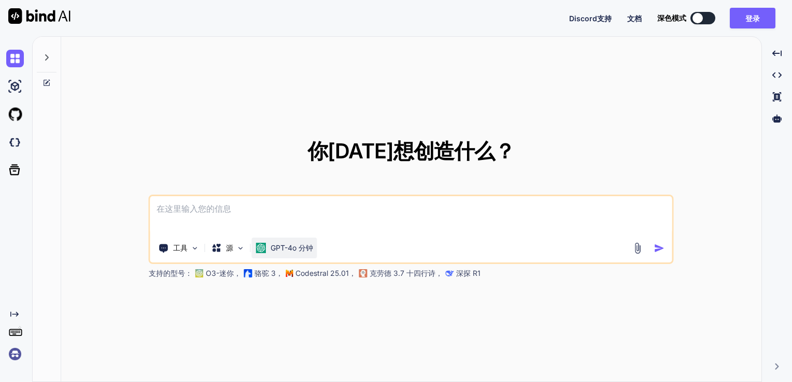
click at [296, 239] on div "GPT-4o 分钟" at bounding box center [284, 248] width 65 height 21
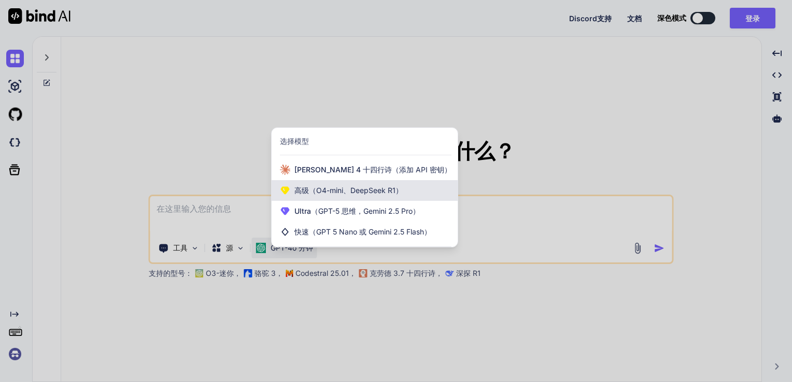
click at [361, 188] on span "（O4-mini、DeepSeek R1）" at bounding box center [356, 190] width 94 height 9
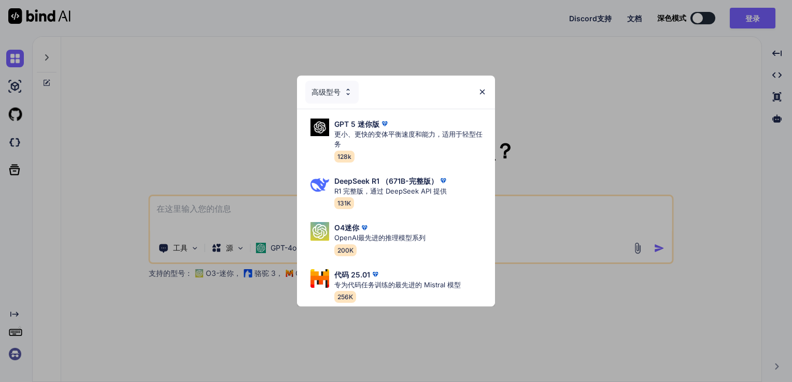
click at [480, 88] on img at bounding box center [482, 92] width 9 height 9
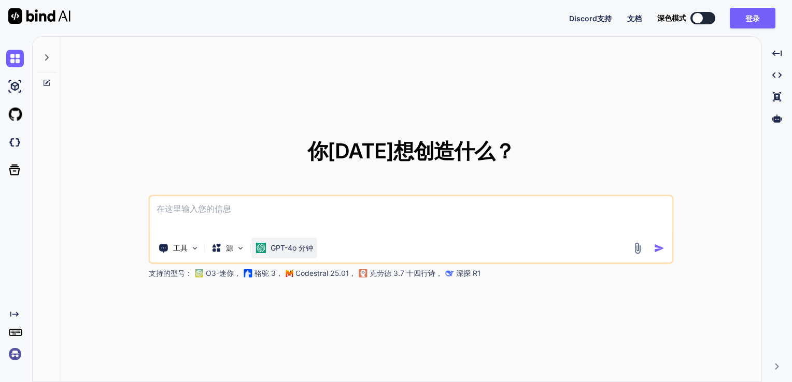
click at [303, 250] on font "GPT-4o 分钟" at bounding box center [291, 247] width 42 height 9
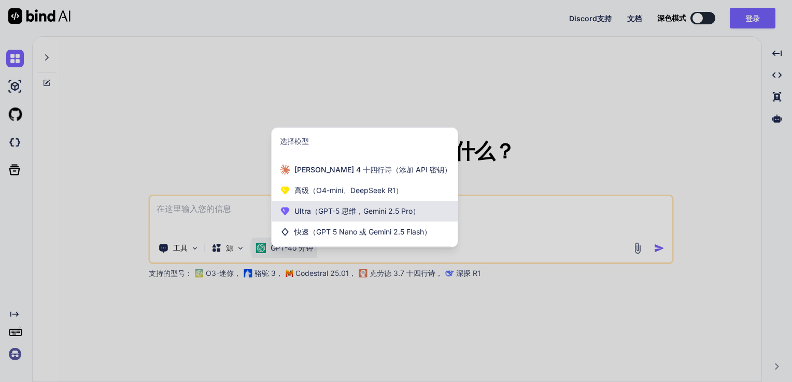
click at [356, 212] on span "（GPT-5 思维，Gemini 2.5 Pro）" at bounding box center [365, 211] width 109 height 9
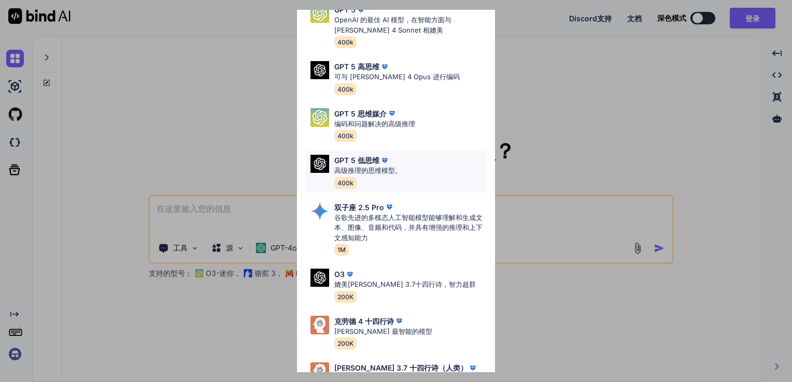
scroll to position [84, 0]
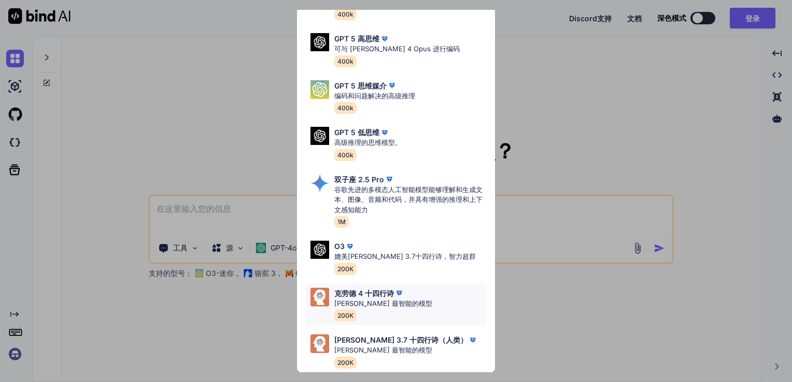
click at [404, 299] on div "克劳德 4 十四行诗 [PERSON_NAME] 最智能的模型 200K" at bounding box center [395, 305] width 181 height 42
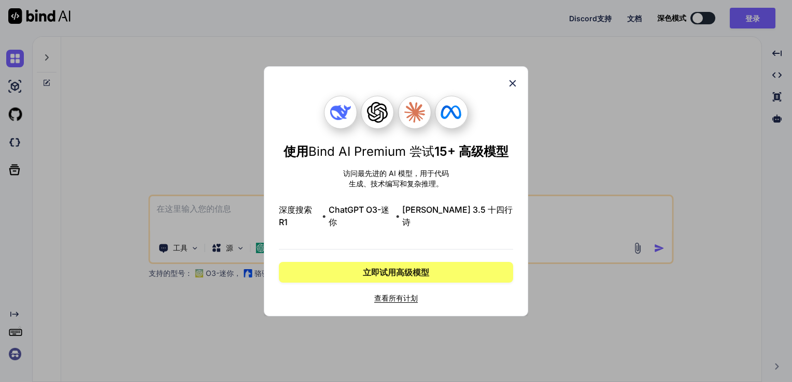
scroll to position [0, 0]
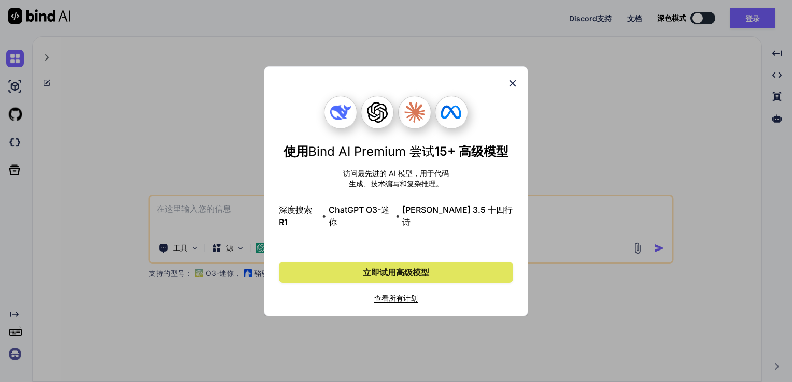
click at [434, 266] on button "立即试用高级模型" at bounding box center [396, 272] width 234 height 21
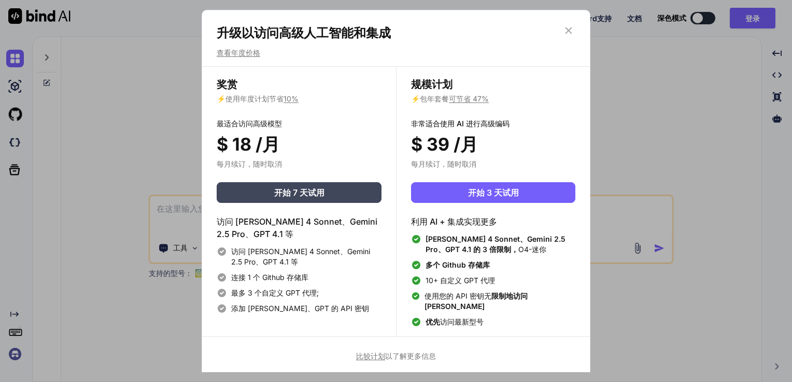
click at [572, 31] on icon at bounding box center [568, 30] width 11 height 11
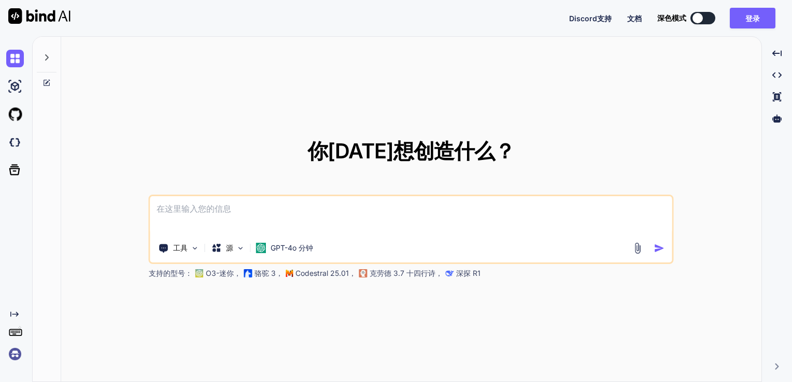
click at [267, 277] on font "骆驼 3，" at bounding box center [268, 273] width 28 height 9
click at [253, 271] on div "支持的型号： O3-迷你， 骆驼 3， Codestral 25.01， 克劳德 3.7 十四行诗， 深探 R1" at bounding box center [408, 273] width 518 height 10
click at [247, 272] on img at bounding box center [248, 273] width 8 height 8
click at [249, 205] on textarea at bounding box center [411, 215] width 522 height 38
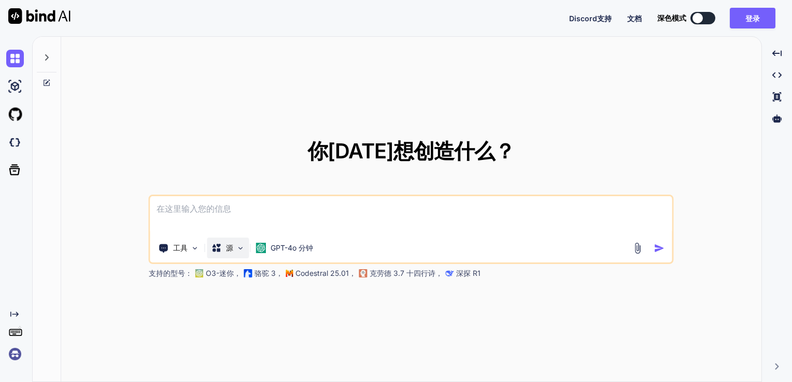
click at [233, 248] on div "源" at bounding box center [228, 248] width 42 height 21
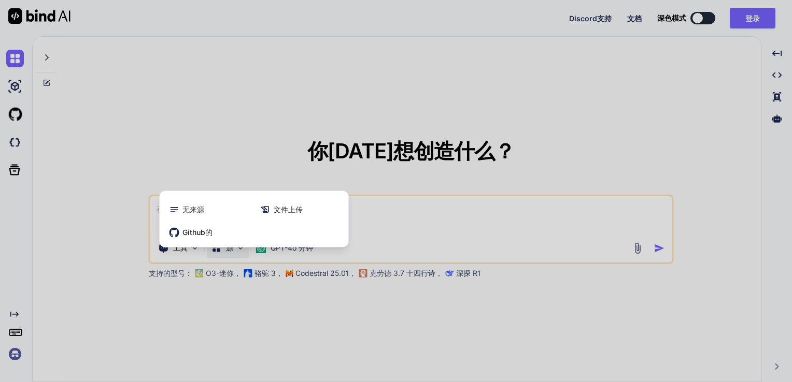
click at [391, 203] on div at bounding box center [396, 191] width 792 height 382
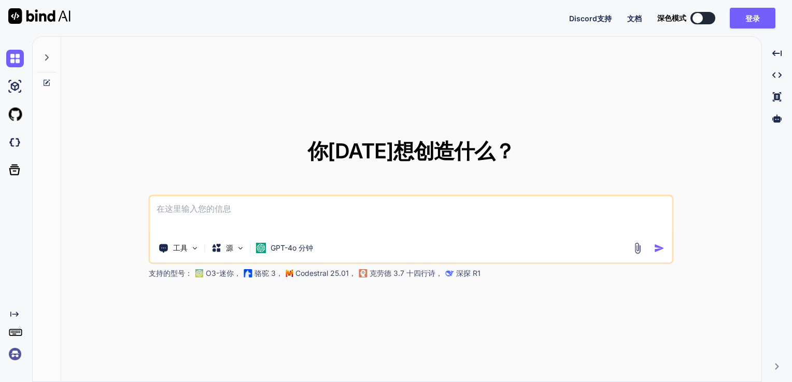
click at [359, 208] on textarea at bounding box center [411, 215] width 522 height 38
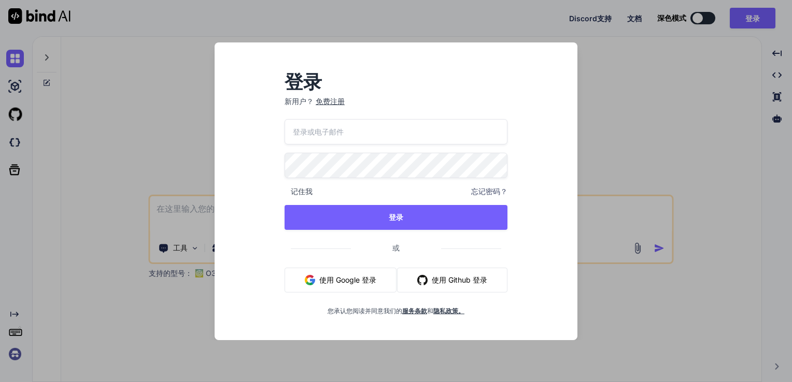
click at [350, 283] on font "使用 Google 登录" at bounding box center [347, 280] width 57 height 11
click at [338, 279] on font "使用 Google 登录" at bounding box center [347, 280] width 57 height 11
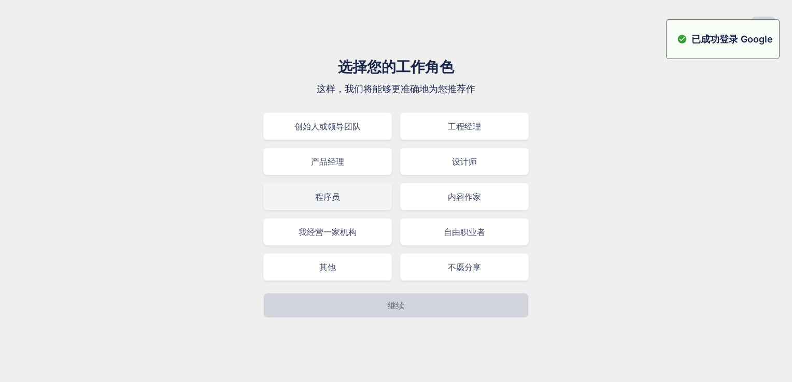
click at [344, 196] on div "程序员" at bounding box center [327, 196] width 128 height 27
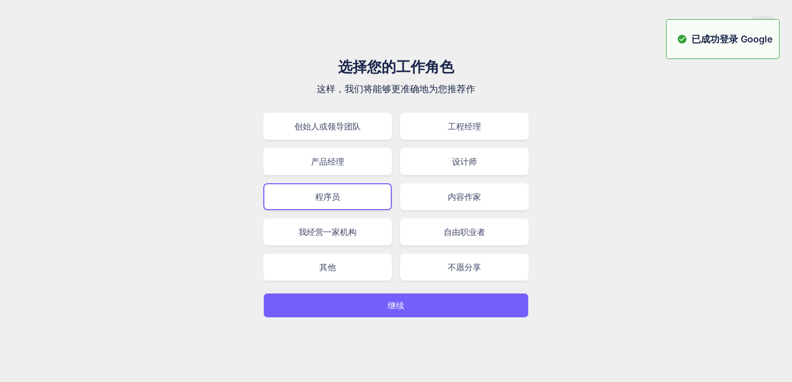
click at [391, 304] on p "继续" at bounding box center [395, 305] width 17 height 12
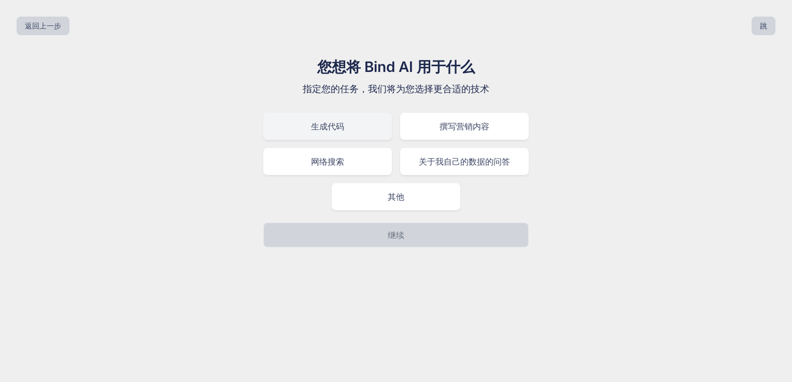
click at [361, 130] on div "生成代码" at bounding box center [327, 126] width 128 height 27
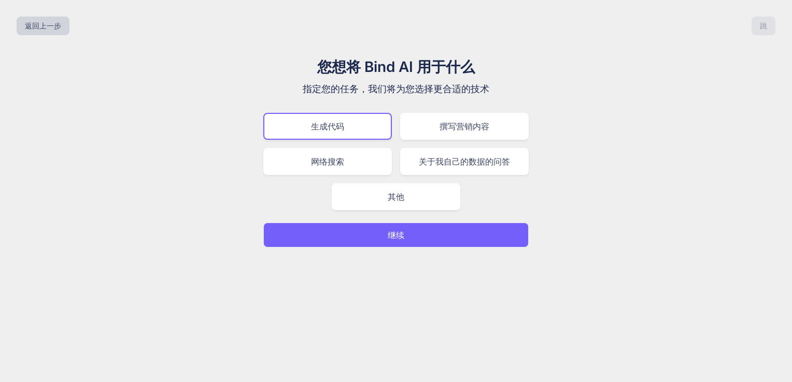
click at [426, 241] on button "继续" at bounding box center [395, 235] width 265 height 25
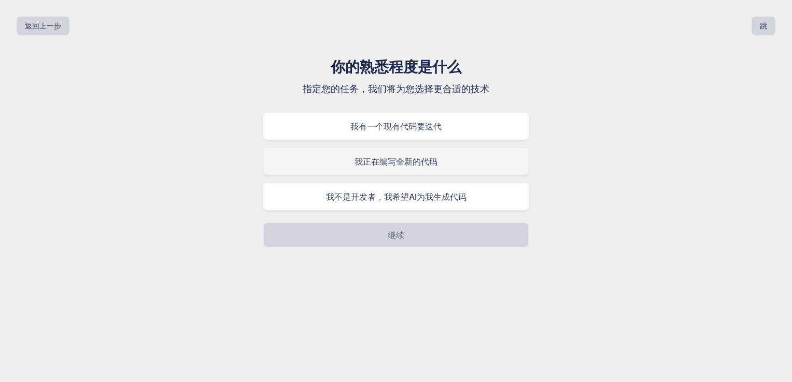
click at [450, 163] on div "我正在编写全新的代码" at bounding box center [395, 161] width 265 height 27
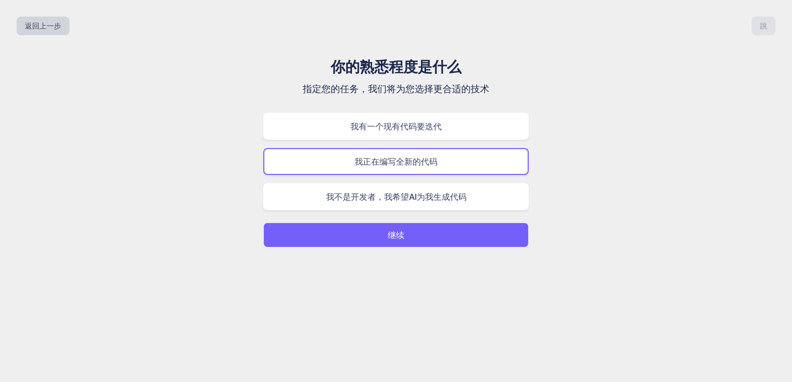
click at [409, 234] on button "继续" at bounding box center [395, 235] width 265 height 25
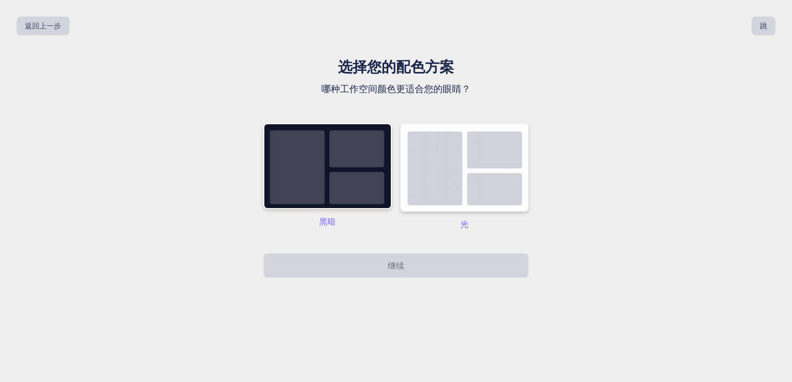
click at [451, 184] on img at bounding box center [464, 167] width 128 height 89
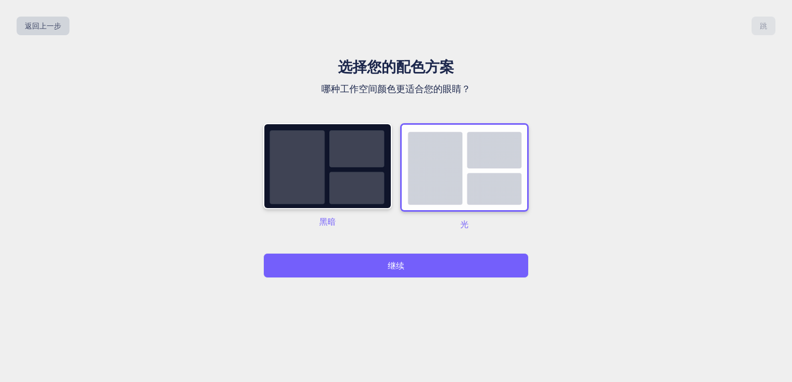
click at [431, 262] on button "继续" at bounding box center [395, 265] width 265 height 25
click at [425, 271] on button "继续" at bounding box center [395, 265] width 265 height 25
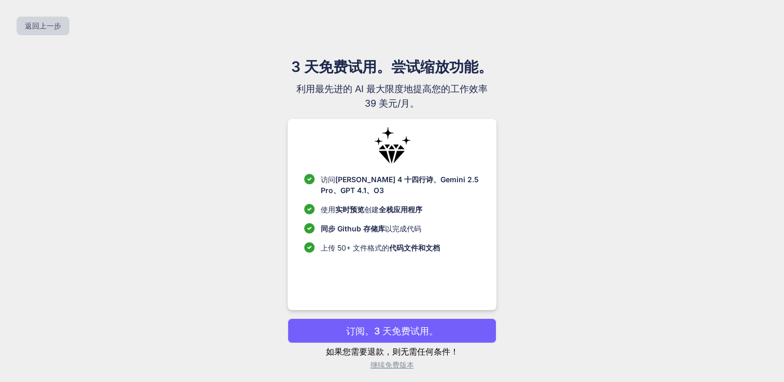
click at [400, 364] on font "继续免费版本" at bounding box center [392, 365] width 44 height 9
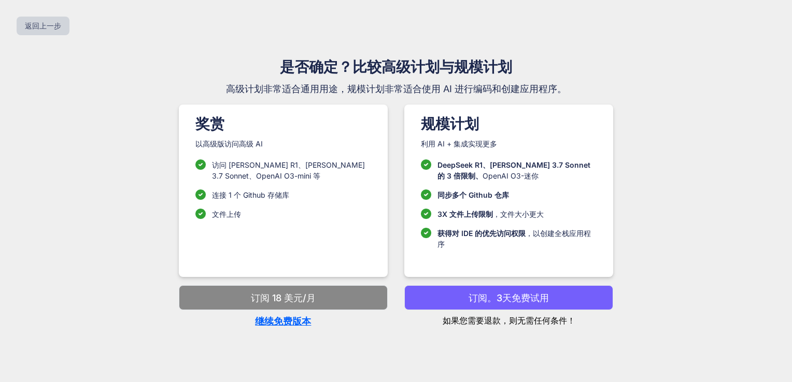
click at [288, 324] on p "继续免费版本" at bounding box center [283, 321] width 209 height 14
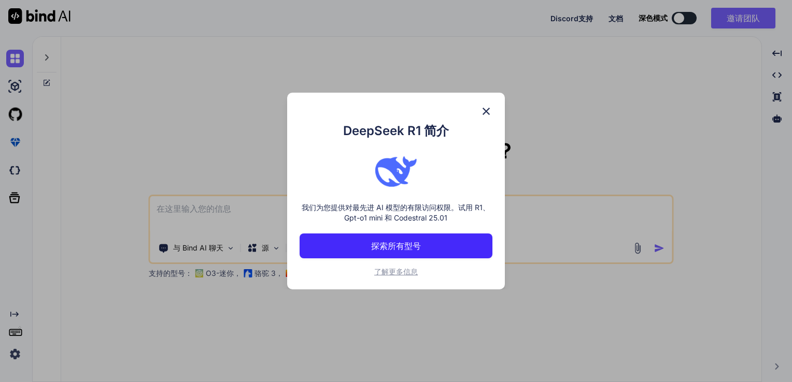
click at [424, 243] on button "探索所有型号" at bounding box center [395, 246] width 193 height 25
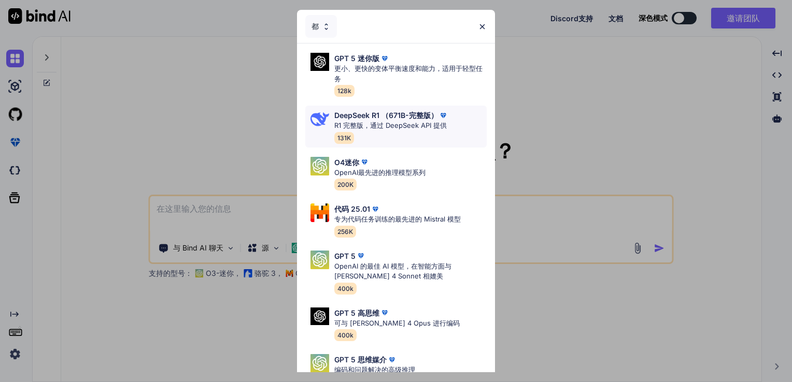
click at [389, 125] on p "R1 完整版，通过 DeepSeek API 提供" at bounding box center [391, 126] width 114 height 10
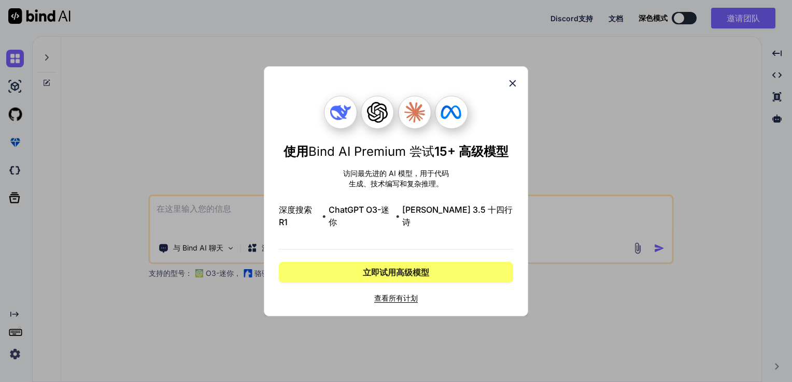
click at [515, 88] on icon at bounding box center [512, 83] width 11 height 11
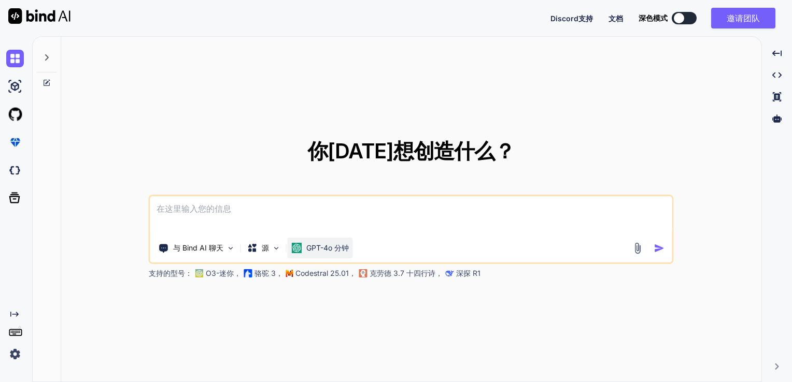
click at [311, 249] on font "GPT-4o 分钟" at bounding box center [327, 247] width 42 height 9
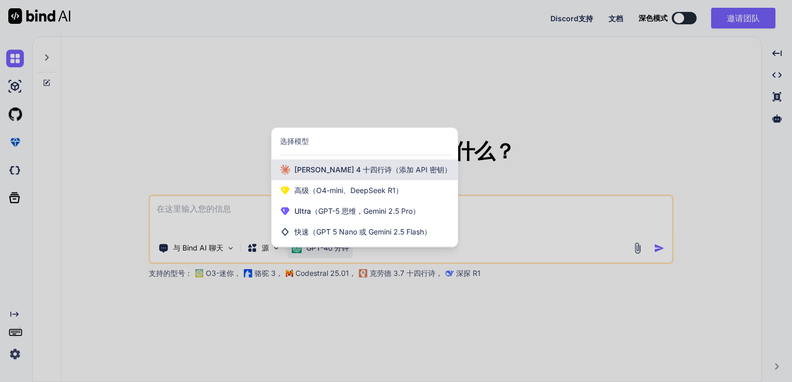
click at [351, 168] on span "[PERSON_NAME] 4 十四行诗 （添加 API 密钥）" at bounding box center [372, 170] width 157 height 10
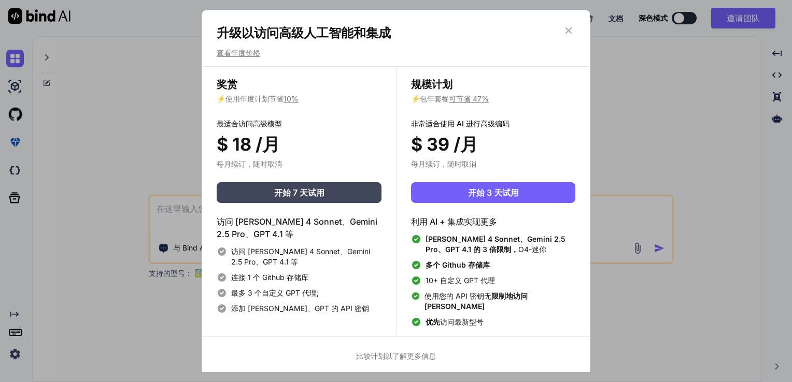
click at [574, 34] on icon at bounding box center [568, 30] width 11 height 11
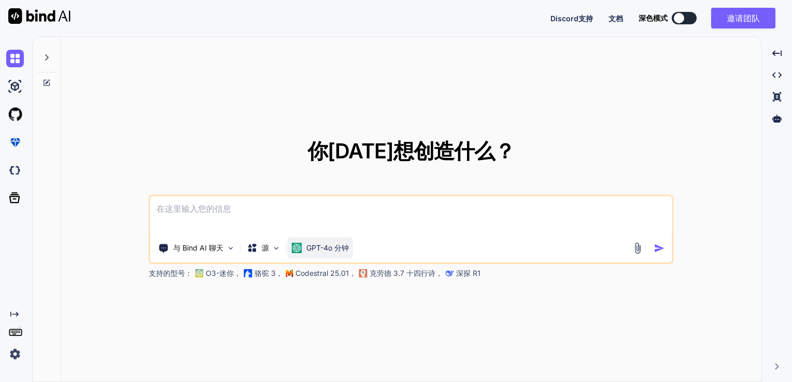
click at [329, 252] on p "GPT-4o 分钟" at bounding box center [327, 248] width 42 height 10
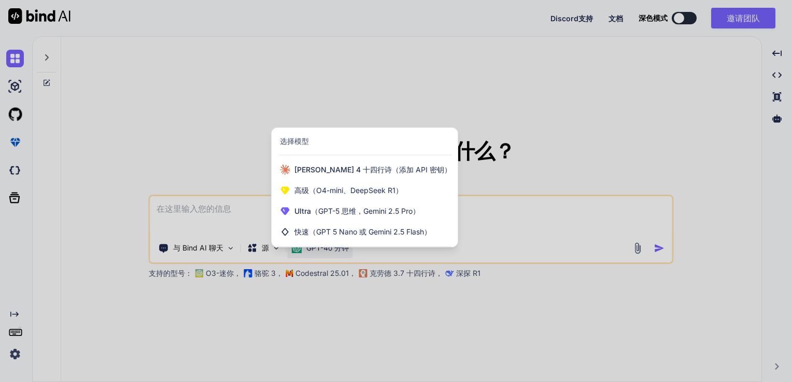
click at [209, 220] on div at bounding box center [396, 191] width 792 height 382
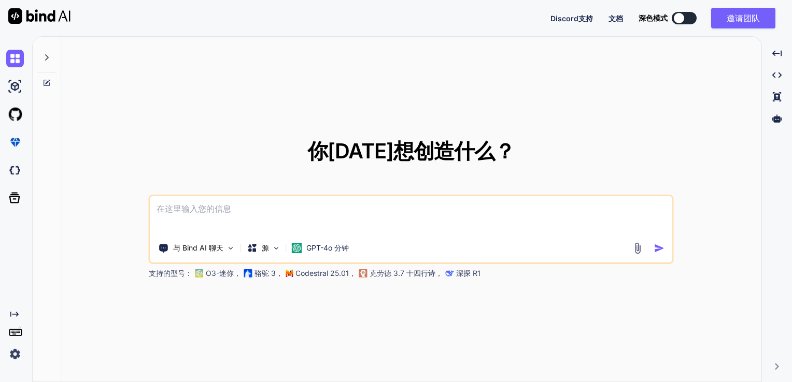
click at [221, 214] on textarea at bounding box center [411, 215] width 522 height 38
click at [230, 211] on textarea at bounding box center [411, 215] width 522 height 38
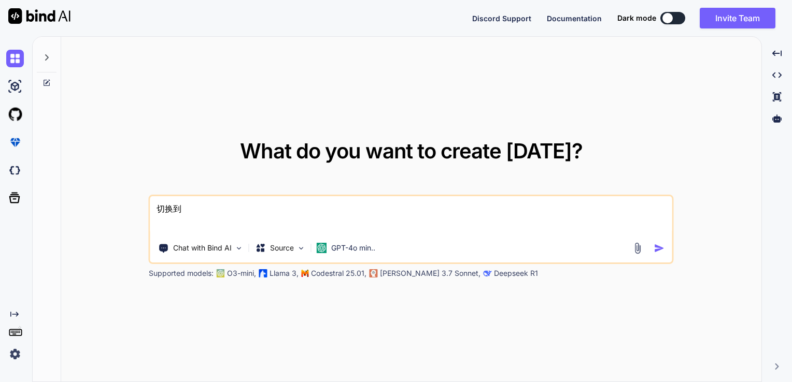
click at [278, 217] on textarea "切换到" at bounding box center [411, 215] width 522 height 38
type textarea "切换到Claude大模型"
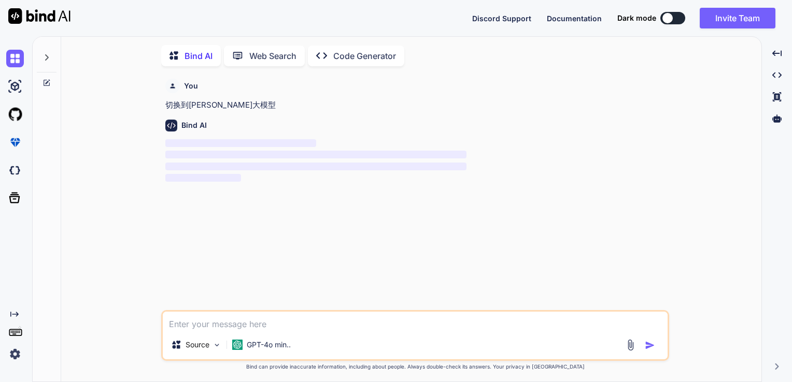
scroll to position [4, 0]
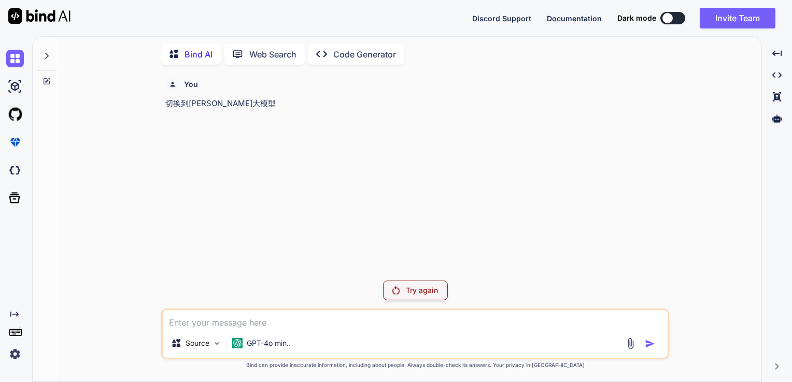
click at [423, 294] on p "Try again" at bounding box center [422, 290] width 32 height 10
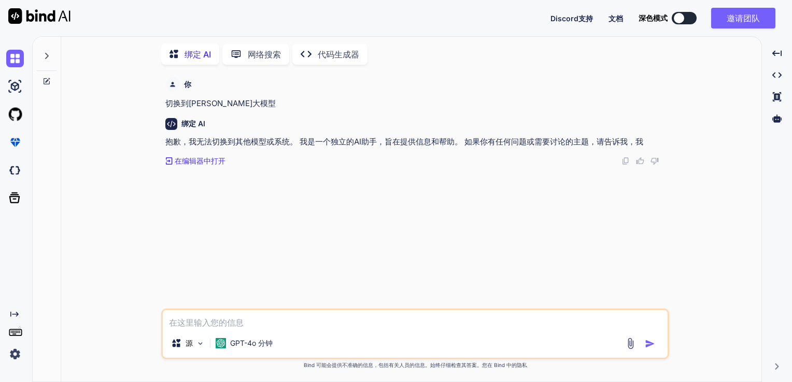
click at [269, 327] on textarea at bounding box center [415, 319] width 505 height 19
click at [271, 58] on p "网络搜索" at bounding box center [264, 54] width 33 height 12
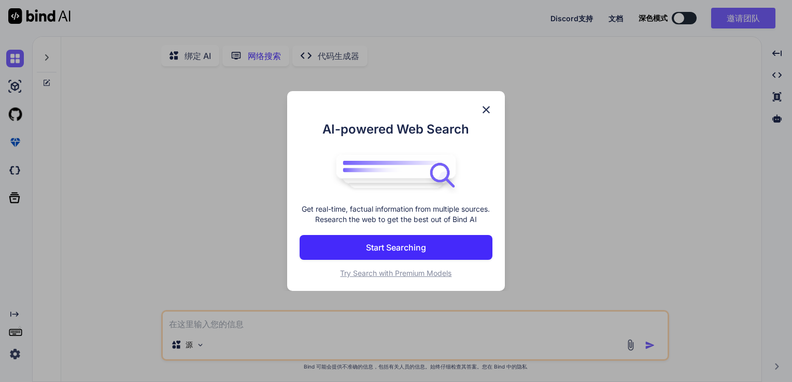
scroll to position [4, 0]
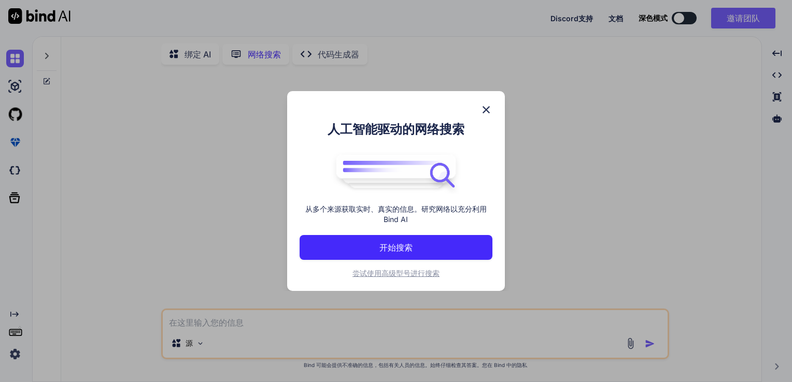
click at [487, 110] on img at bounding box center [486, 110] width 12 height 12
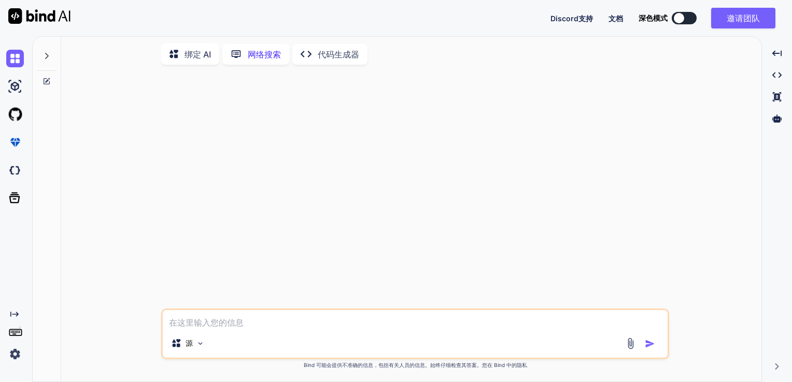
click at [185, 55] on p "绑定 AI" at bounding box center [197, 54] width 26 height 12
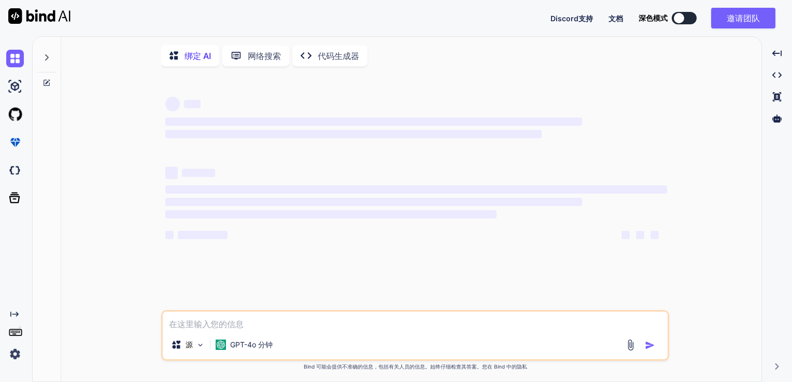
click at [300, 322] on textarea at bounding box center [415, 321] width 505 height 19
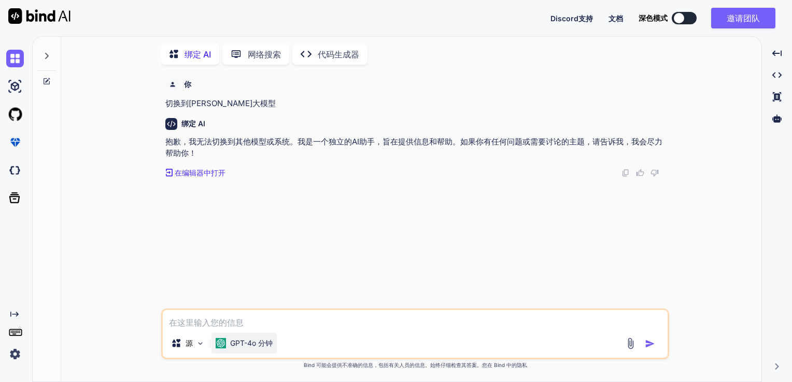
click at [249, 347] on font "GPT-4o 分钟" at bounding box center [251, 343] width 42 height 9
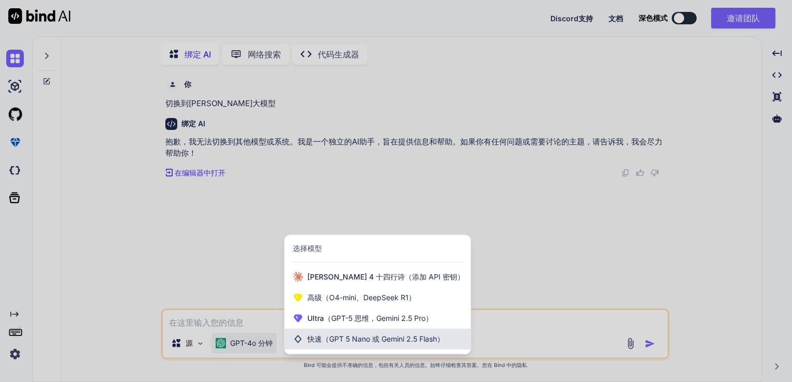
click at [365, 342] on span "（GPT 5 Nano 或 Gemini 2.5 Flash）" at bounding box center [383, 339] width 122 height 9
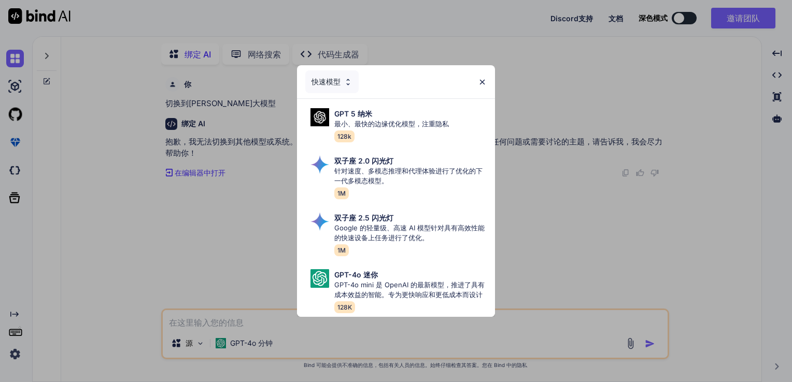
click at [483, 78] on img at bounding box center [482, 82] width 9 height 9
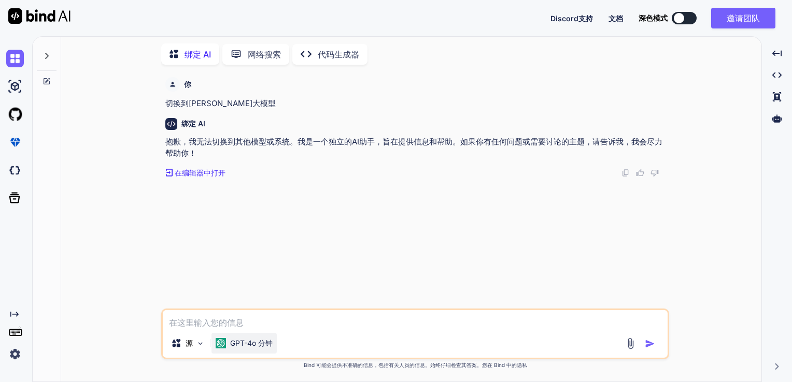
click at [228, 353] on div "GPT-4o 分钟" at bounding box center [243, 343] width 65 height 21
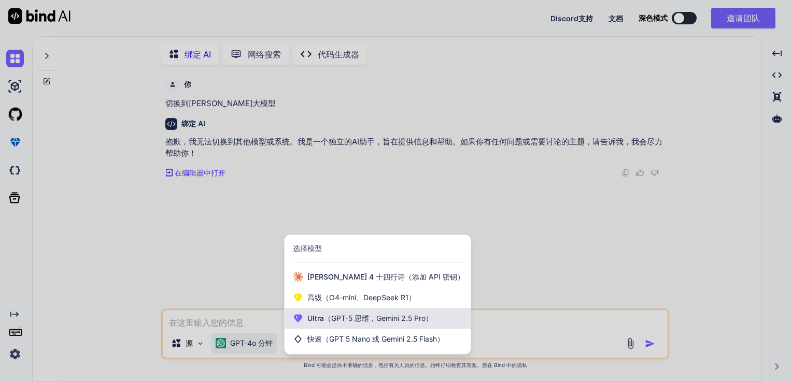
click at [357, 324] on span "Ultra （GPT-5 思维，Gemini 2.5 Pro）" at bounding box center [369, 318] width 125 height 10
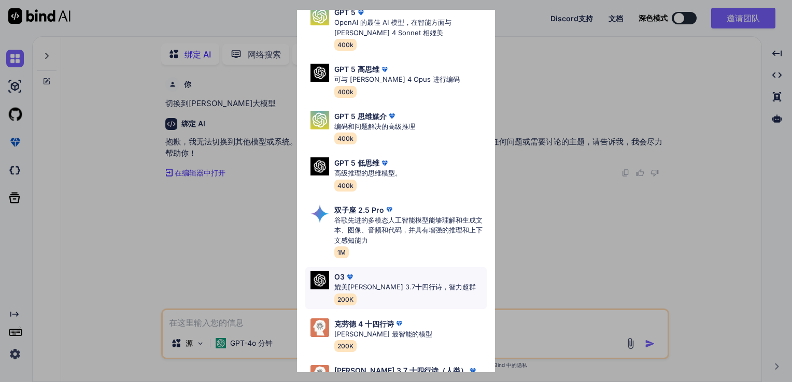
scroll to position [84, 0]
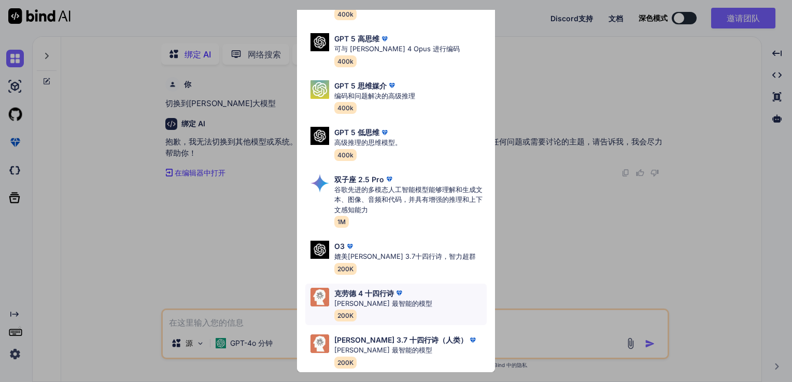
click at [373, 288] on p "克劳德 4 十四行诗" at bounding box center [364, 293] width 60 height 11
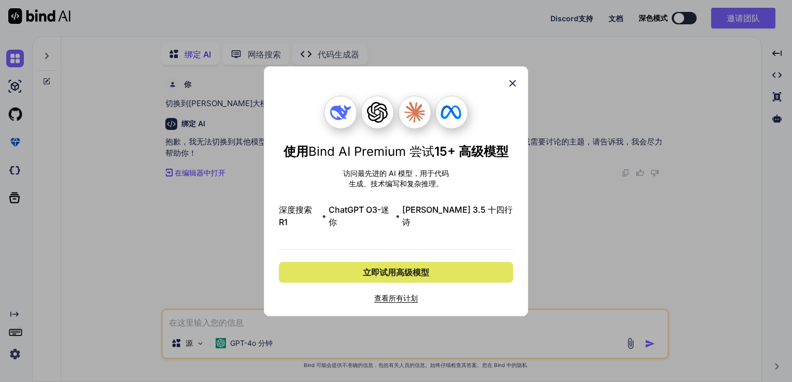
click at [452, 266] on button "立即试用高级模型" at bounding box center [396, 272] width 234 height 21
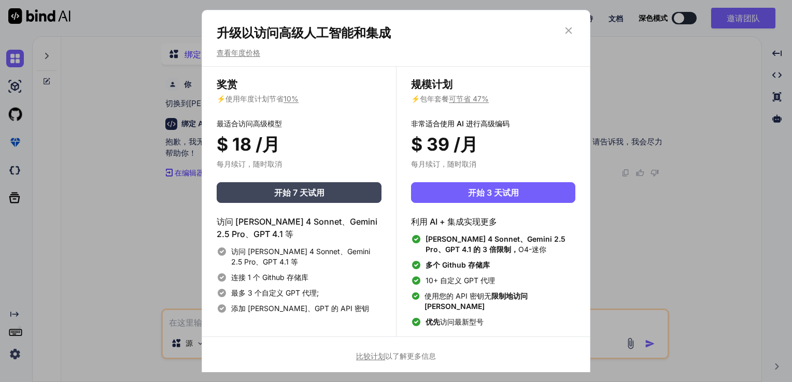
click at [569, 32] on icon at bounding box center [568, 30] width 7 height 7
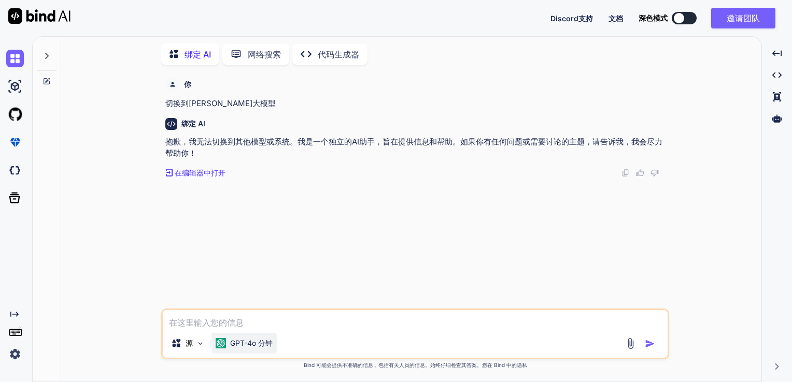
click at [233, 349] on div "GPT-4o 分钟" at bounding box center [243, 343] width 65 height 21
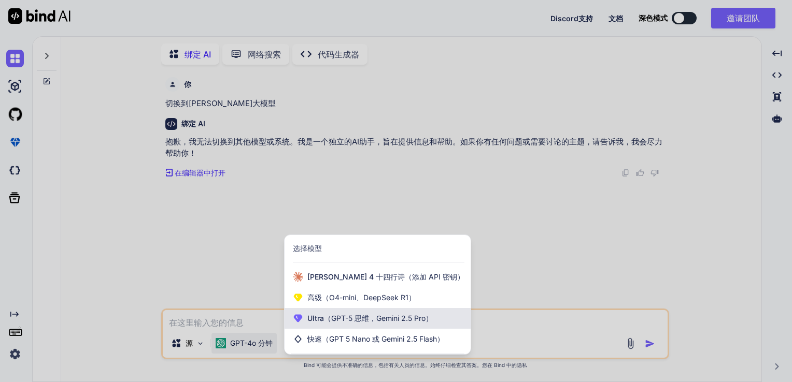
click at [344, 320] on span "（GPT-5 思维，Gemini 2.5 Pro）" at bounding box center [378, 318] width 109 height 9
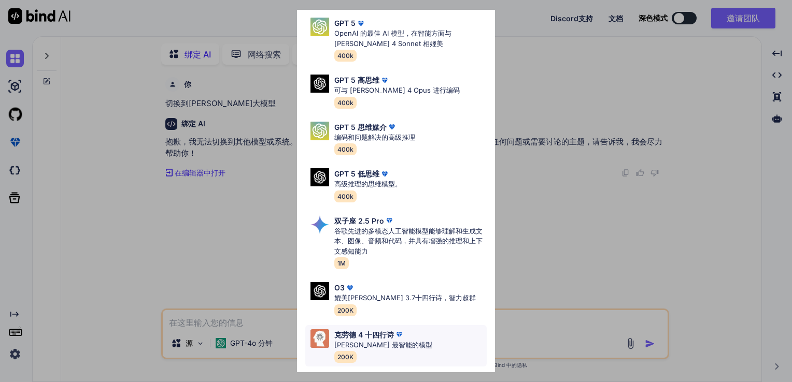
scroll to position [84, 0]
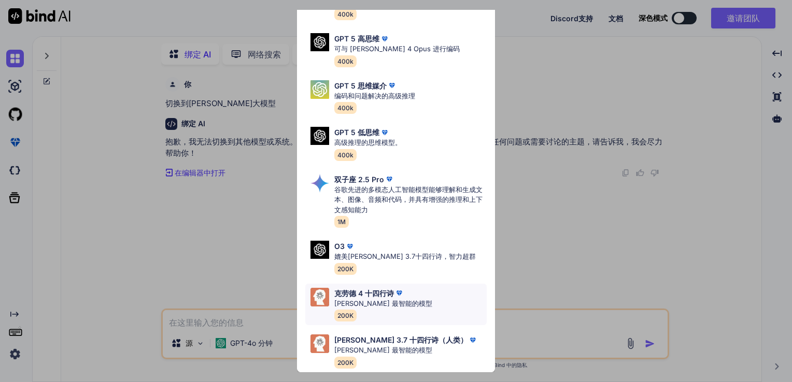
click at [364, 290] on p "克劳德 4 十四行诗" at bounding box center [364, 293] width 60 height 11
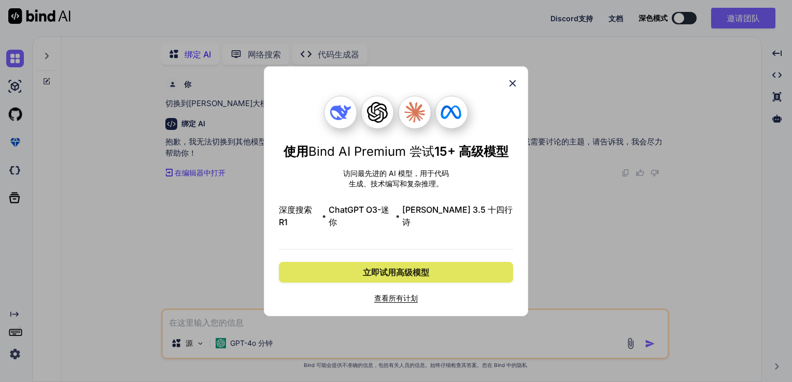
scroll to position [0, 0]
click at [428, 266] on span "立即试用高级模型" at bounding box center [396, 272] width 66 height 12
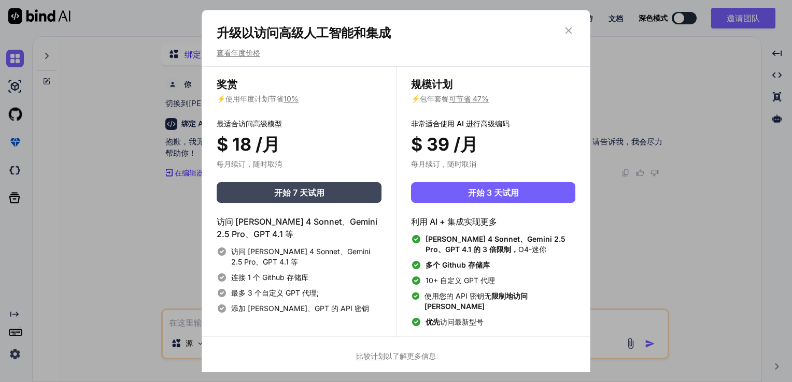
click at [571, 32] on icon at bounding box center [568, 30] width 11 height 11
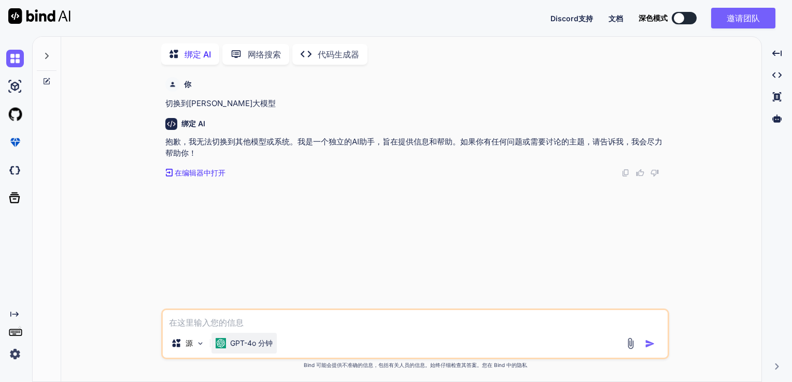
click at [242, 346] on font "GPT-4o 分钟" at bounding box center [251, 343] width 42 height 9
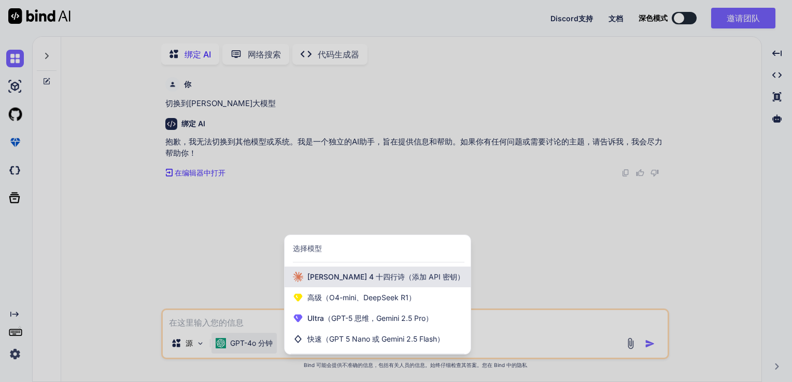
click at [405, 281] on span "（添加 API 密钥）" at bounding box center [435, 276] width 60 height 9
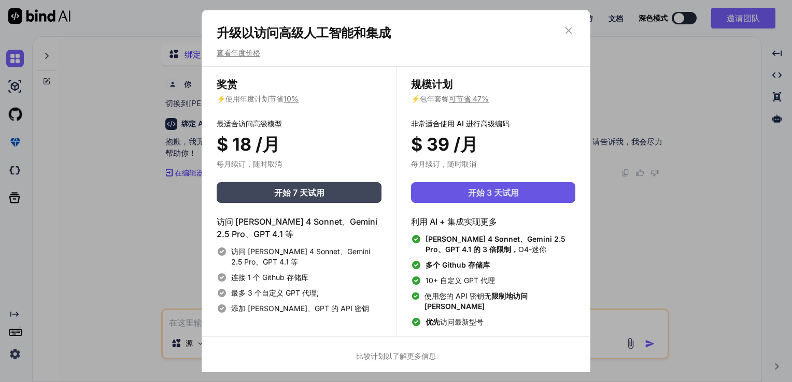
click at [489, 196] on span "开始 3 天试用" at bounding box center [493, 192] width 51 height 12
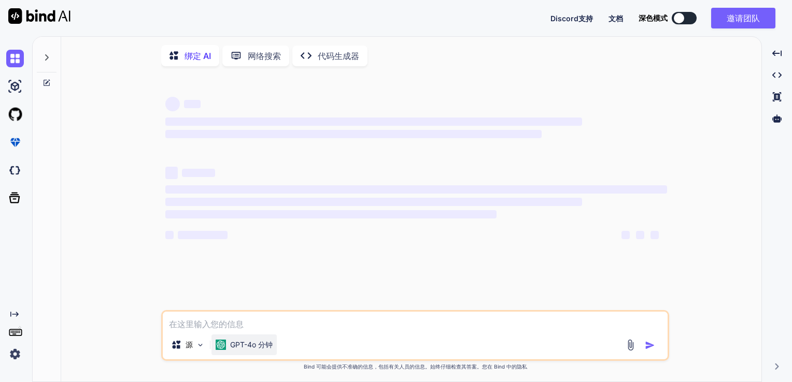
click at [240, 349] on font "GPT-4o 分钟" at bounding box center [251, 344] width 42 height 9
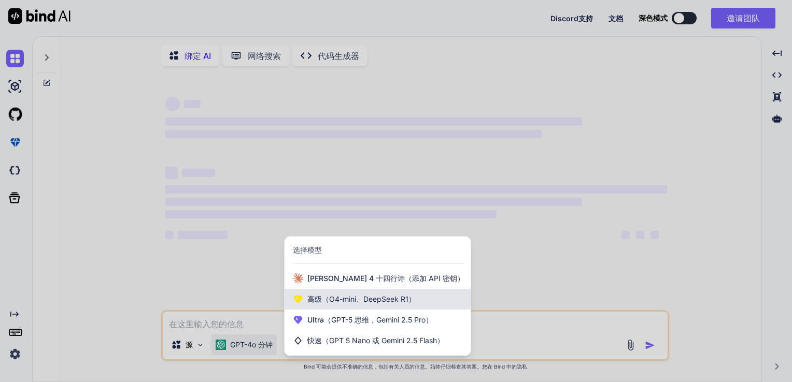
type textarea "x"
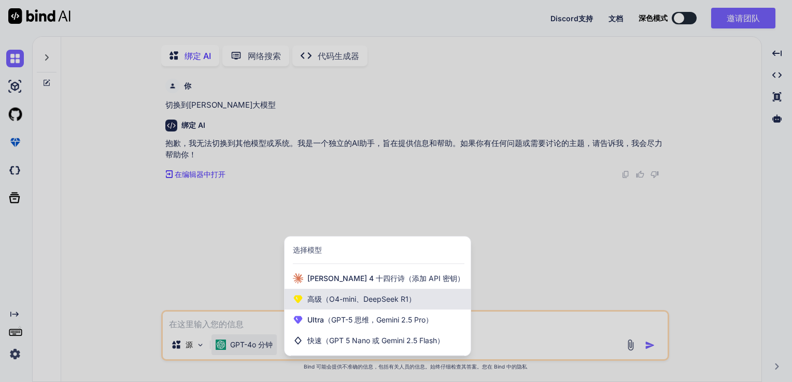
scroll to position [4, 0]
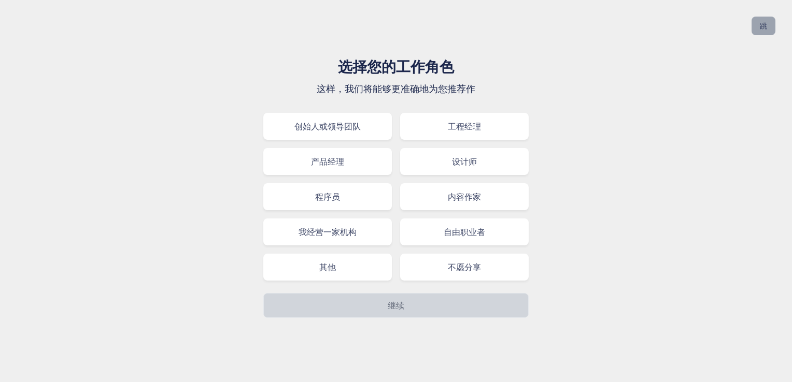
click at [766, 23] on button "跳" at bounding box center [763, 26] width 24 height 19
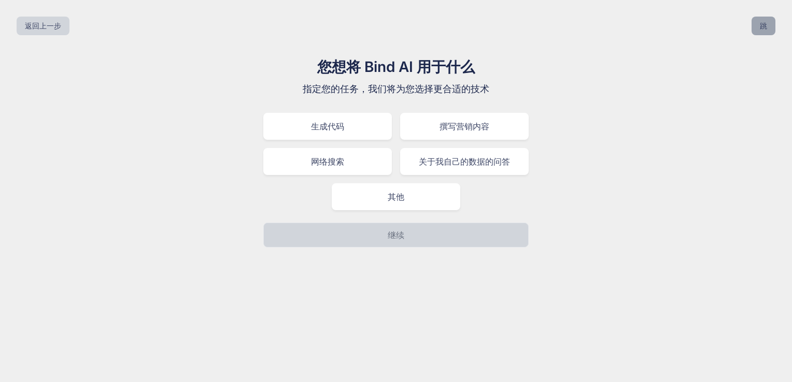
click at [751, 24] on div "返回上一步 跳" at bounding box center [395, 25] width 775 height 35
click at [755, 24] on button "跳" at bounding box center [763, 26] width 24 height 19
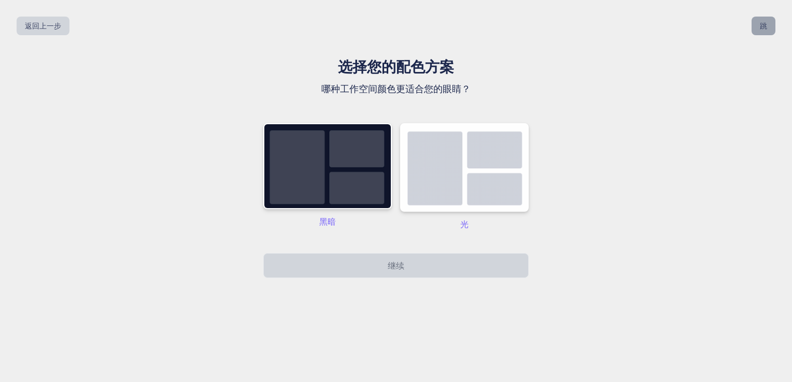
click at [758, 24] on button "跳" at bounding box center [763, 26] width 24 height 19
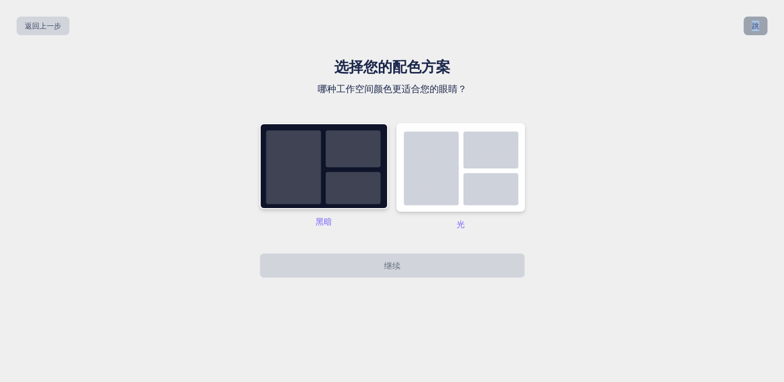
click at [758, 24] on div "返回上一步 跳" at bounding box center [391, 25] width 767 height 35
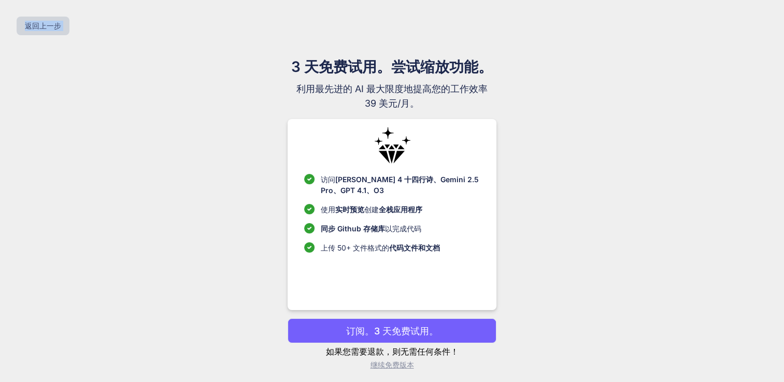
click at [758, 24] on div "返回上一步" at bounding box center [391, 25] width 767 height 35
click at [361, 334] on p "订阅。3 天免费试用。" at bounding box center [392, 331] width 92 height 14
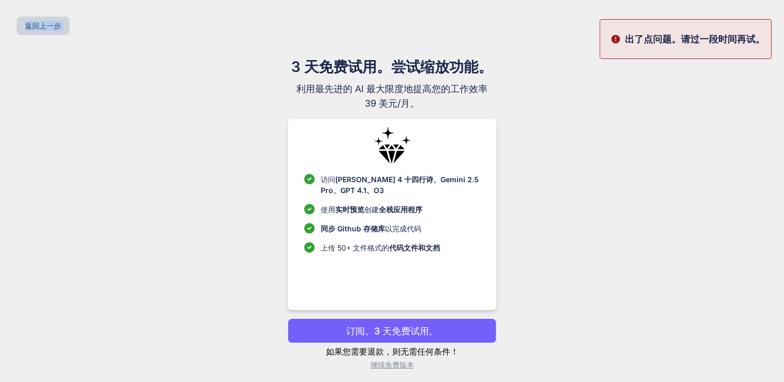
click at [401, 333] on p "订阅。3 天免费试用。" at bounding box center [392, 331] width 92 height 14
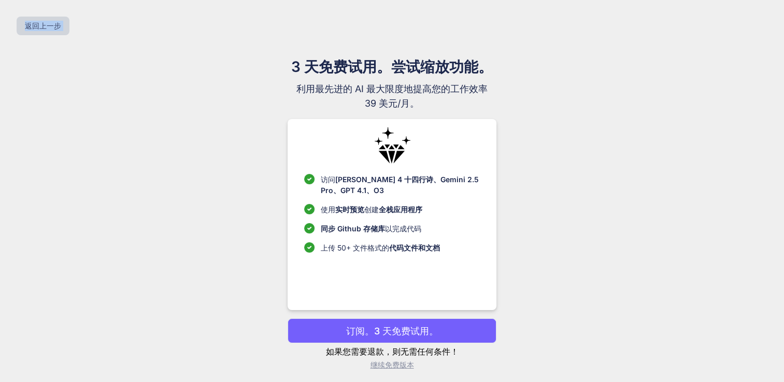
click at [401, 333] on p "订阅。3 天免费试用。" at bounding box center [392, 331] width 92 height 14
click at [402, 333] on p "订阅。3 天免费试用。" at bounding box center [392, 331] width 92 height 14
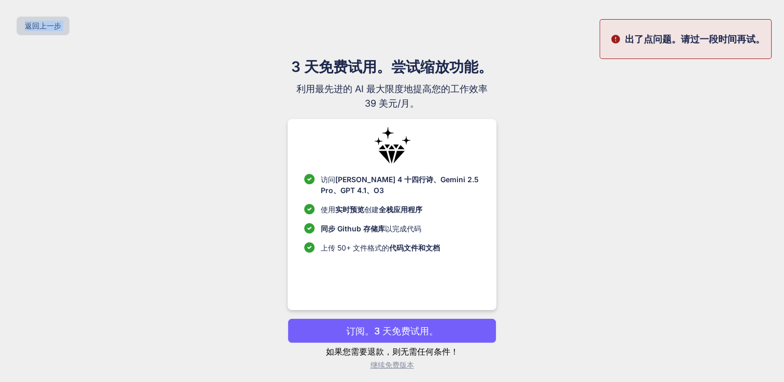
click at [402, 333] on p "订阅。3 天免费试用。" at bounding box center [392, 331] width 92 height 14
click at [363, 334] on p "订阅。3 天免费试用。" at bounding box center [392, 331] width 92 height 14
drag, startPoint x: 363, startPoint y: 334, endPoint x: 547, endPoint y: 295, distance: 188.4
click at [547, 295] on div "3 天免费试用。尝试缩放功能。 利用最先进的 AI 最大限度地提高您的工作效率 39 美元/月。 访问 Claude 4 十四行诗、Gemini 2.5 Pr…" at bounding box center [392, 217] width 464 height 323
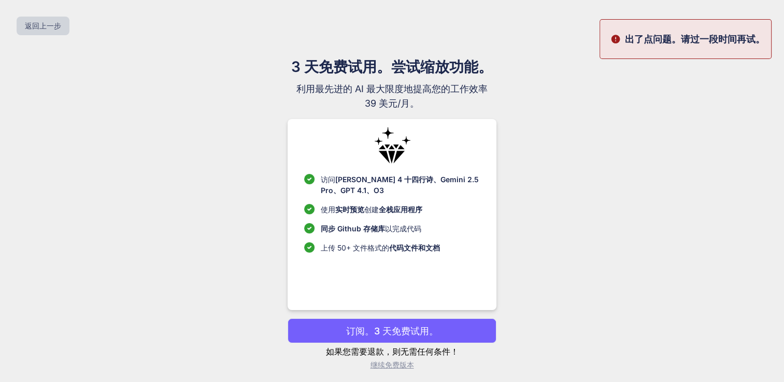
click at [335, 331] on button "订阅。3 天免费试用。" at bounding box center [392, 331] width 209 height 25
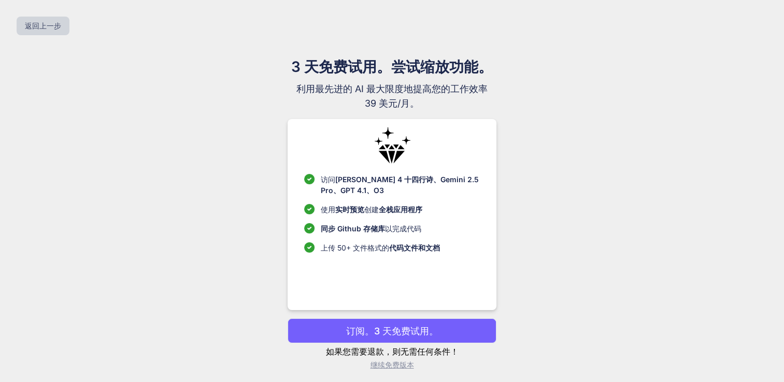
click at [395, 366] on font "继续免费版本" at bounding box center [392, 365] width 44 height 9
